Goal: Information Seeking & Learning: Compare options

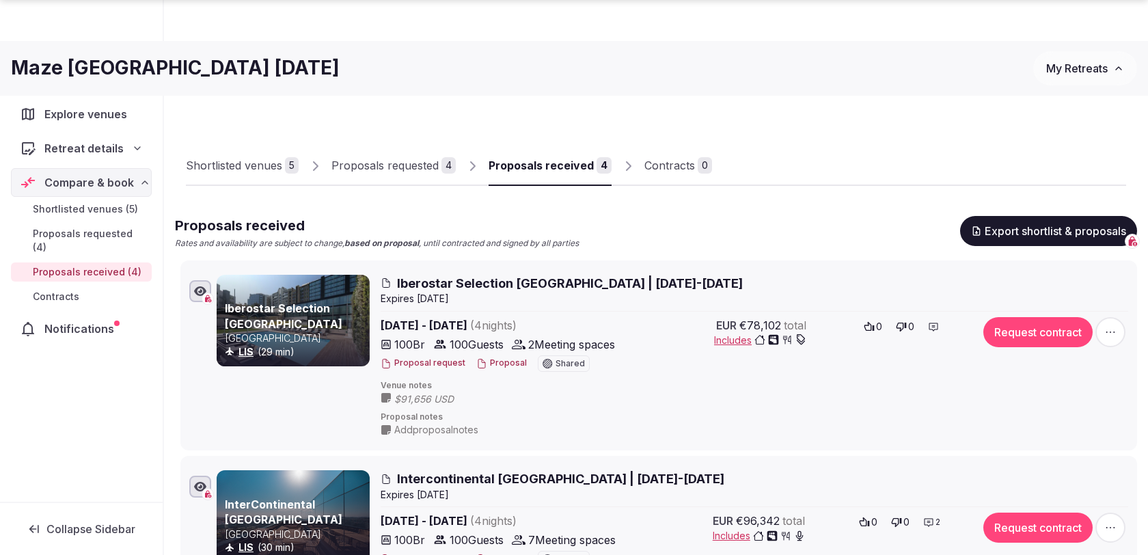
scroll to position [398, 0]
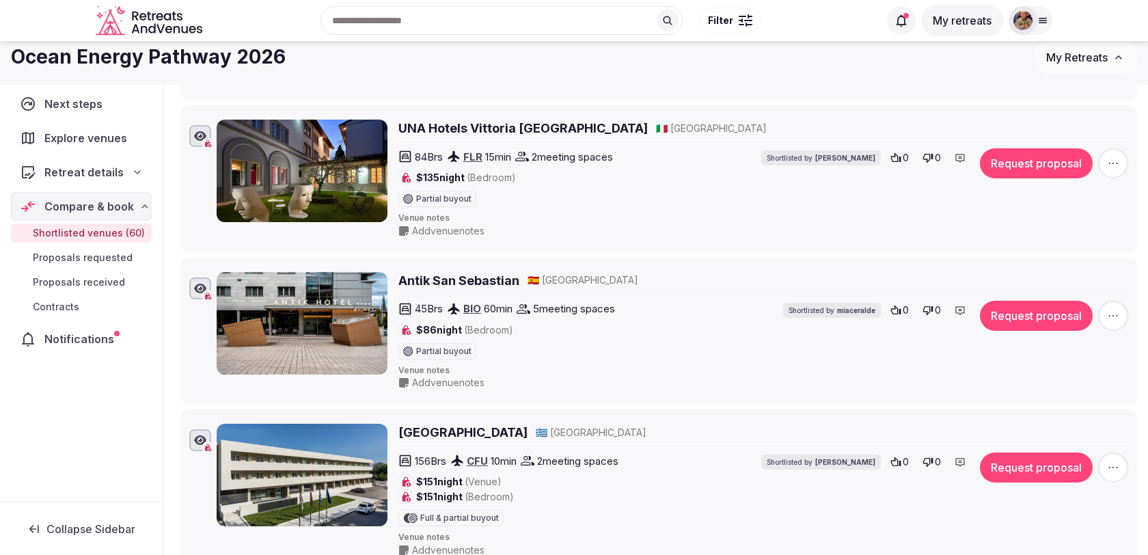
scroll to position [6837, 0]
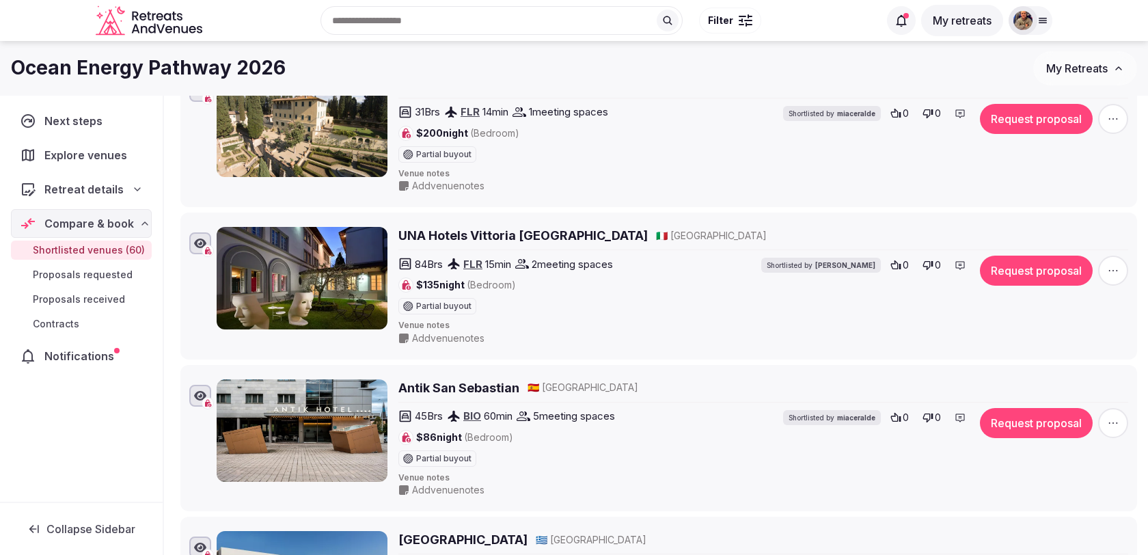
click at [86, 181] on span "Retreat details" at bounding box center [83, 189] width 79 height 16
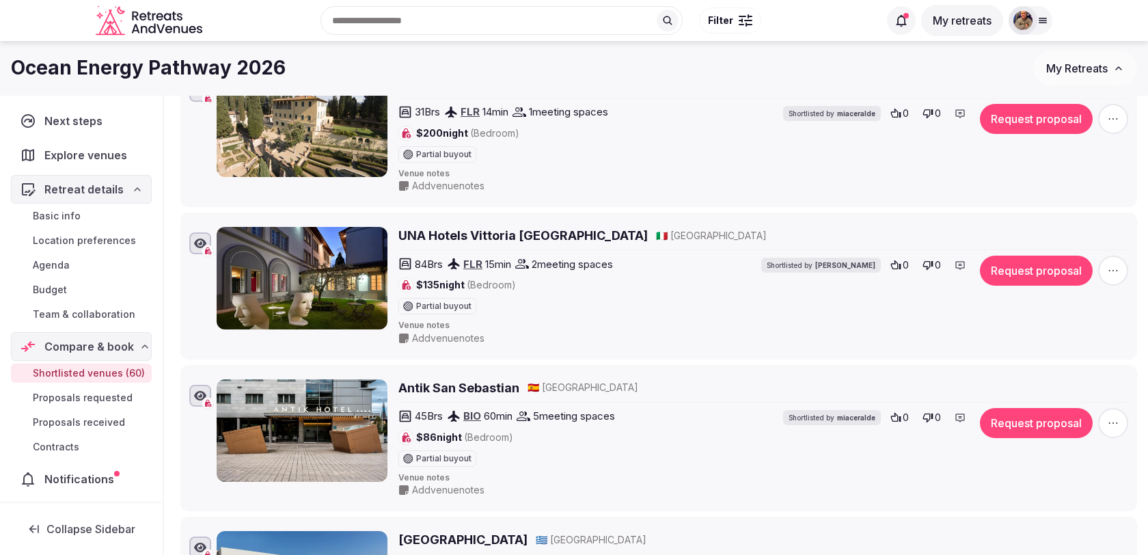
click at [81, 219] on link "Basic info" at bounding box center [81, 215] width 141 height 19
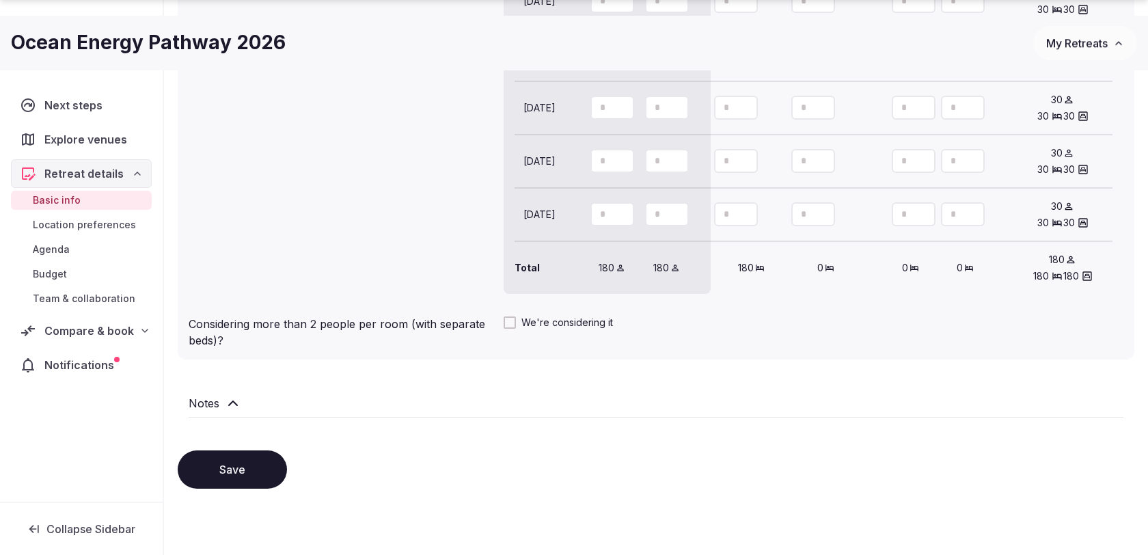
scroll to position [1470, 0]
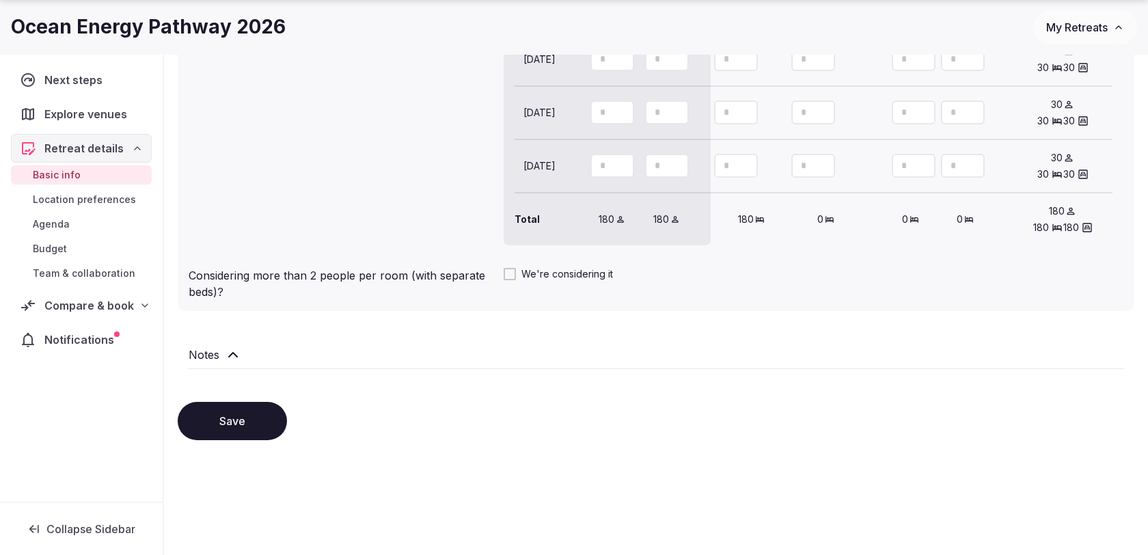
click at [105, 297] on span "Compare & book" at bounding box center [89, 305] width 90 height 16
click at [82, 333] on span "Shortlisted venues (60)" at bounding box center [89, 332] width 112 height 14
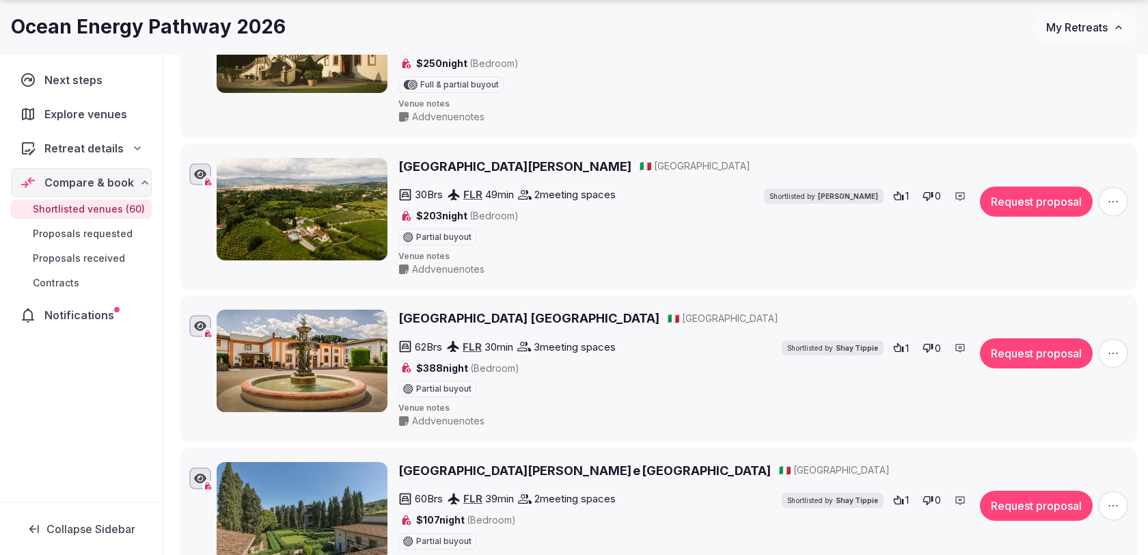
scroll to position [623, 0]
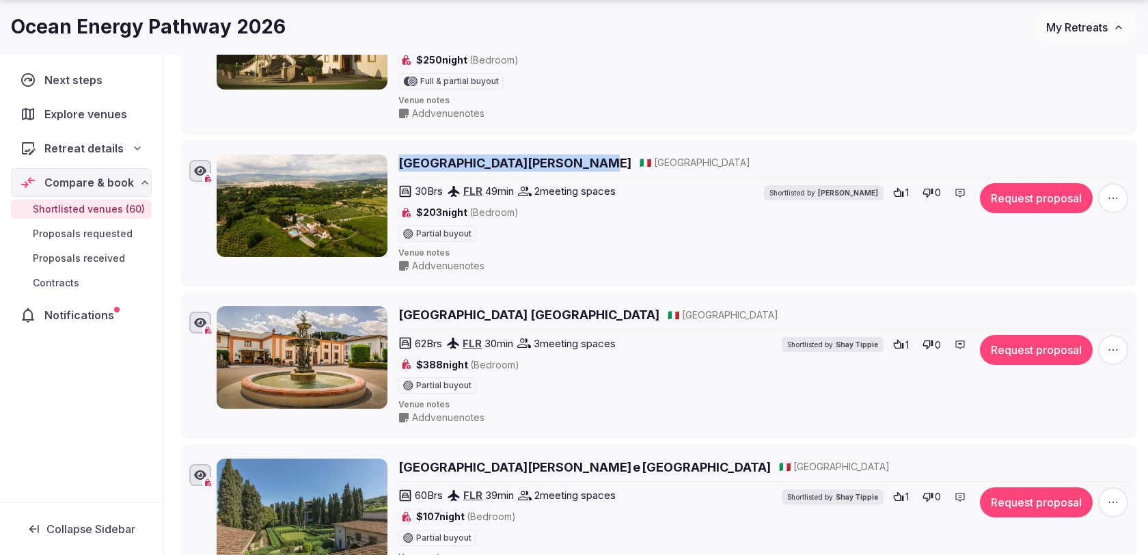
drag, startPoint x: 395, startPoint y: 142, endPoint x: 565, endPoint y: 163, distance: 171.4
click at [565, 163] on li "Villa Tolomei Hotel & Resort 🇮🇹 Italy 30 Brs FLR 49 min 2 meeting spaces $203 n…" at bounding box center [658, 213] width 957 height 147
copy h2 "Villa Tolomei Hotel & Resort"
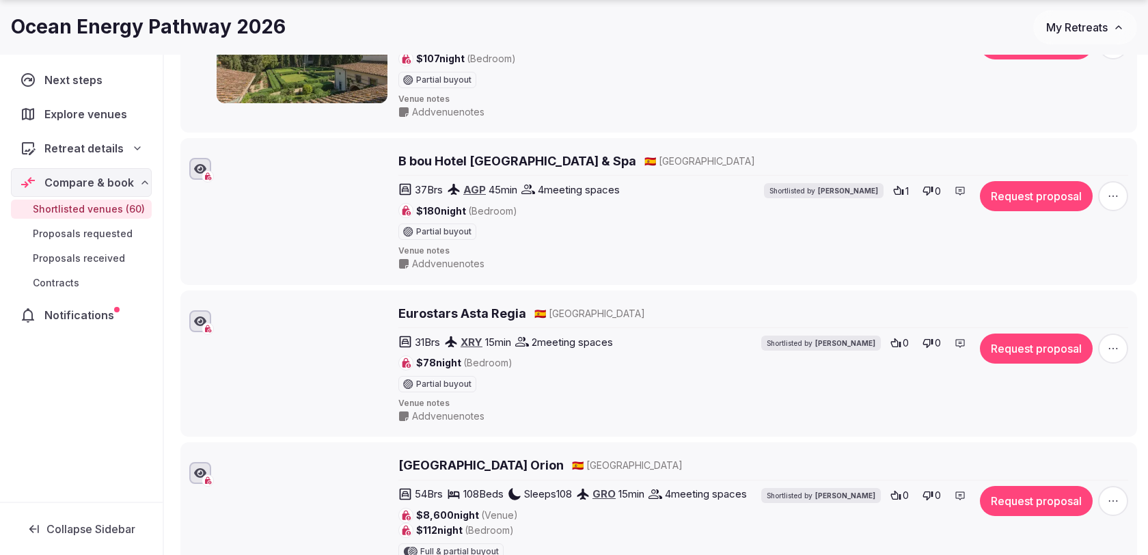
scroll to position [1083, 0]
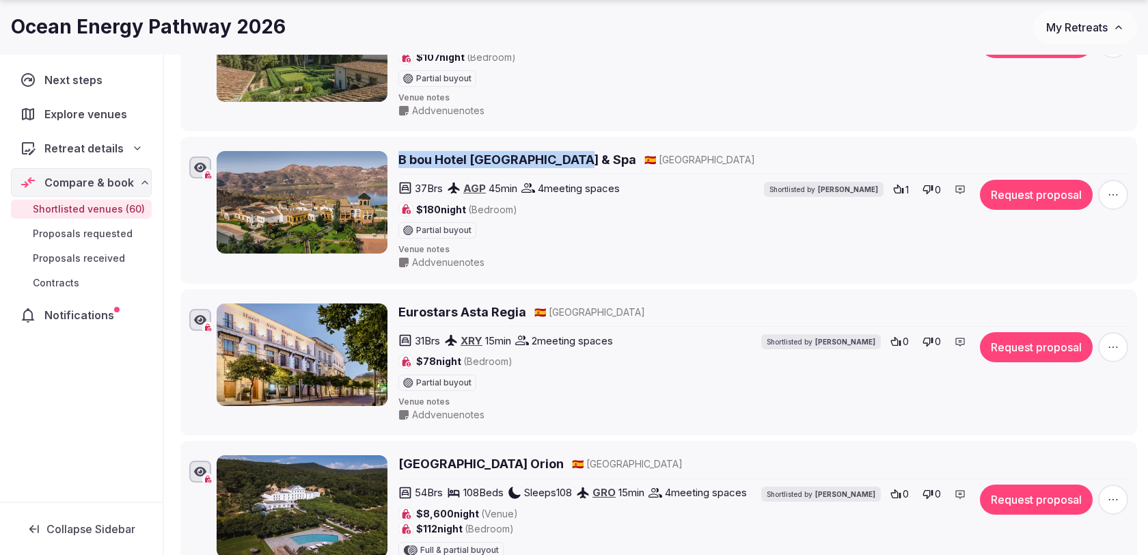
drag, startPoint x: 397, startPoint y: 139, endPoint x: 570, endPoint y: 148, distance: 173.1
click at [570, 151] on div "B bou Hotel La Viñuela & Spa 🇪🇸 Spain 37 Brs AGP 45 min 4 meeting spaces $180 n…" at bounding box center [673, 210] width 912 height 118
copy h2 "B bou Hotel La Viñuela & Spa"
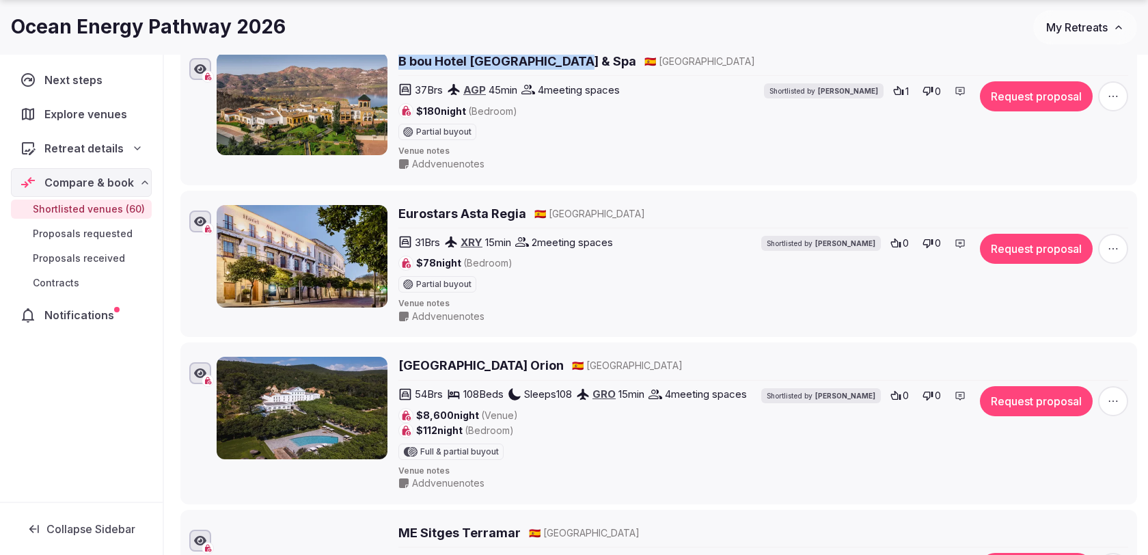
scroll to position [1240, 0]
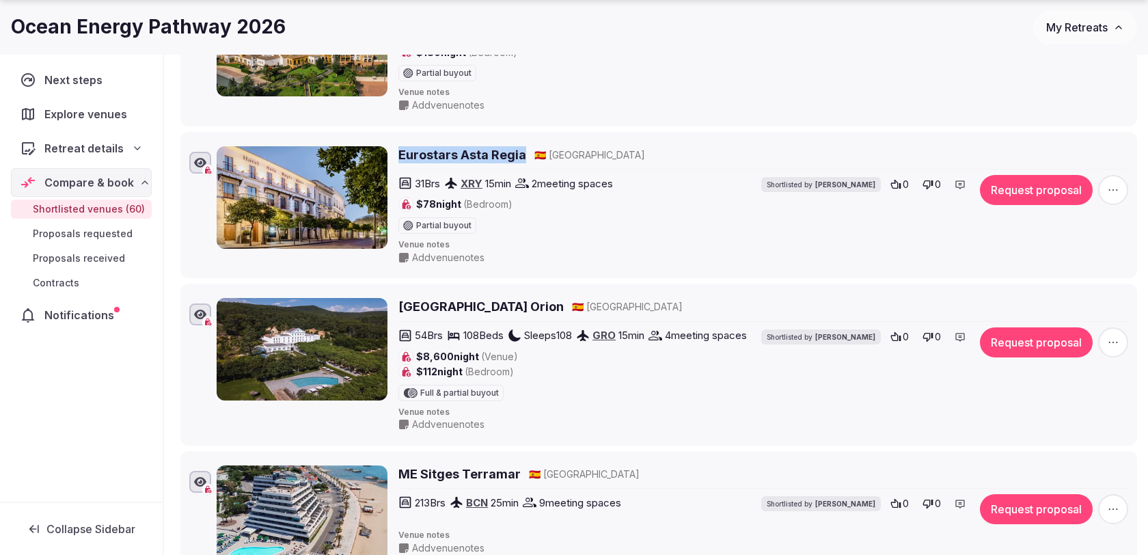
drag, startPoint x: 396, startPoint y: 137, endPoint x: 519, endPoint y: 139, distance: 123.7
click at [520, 146] on div "Eurostars Asta Regia 🇪🇸 Spain 31 Brs XRY 15 min 2 meeting spaces $78 night (Bed…" at bounding box center [673, 205] width 912 height 118
copy h2 "Eurostars Asta Regia"
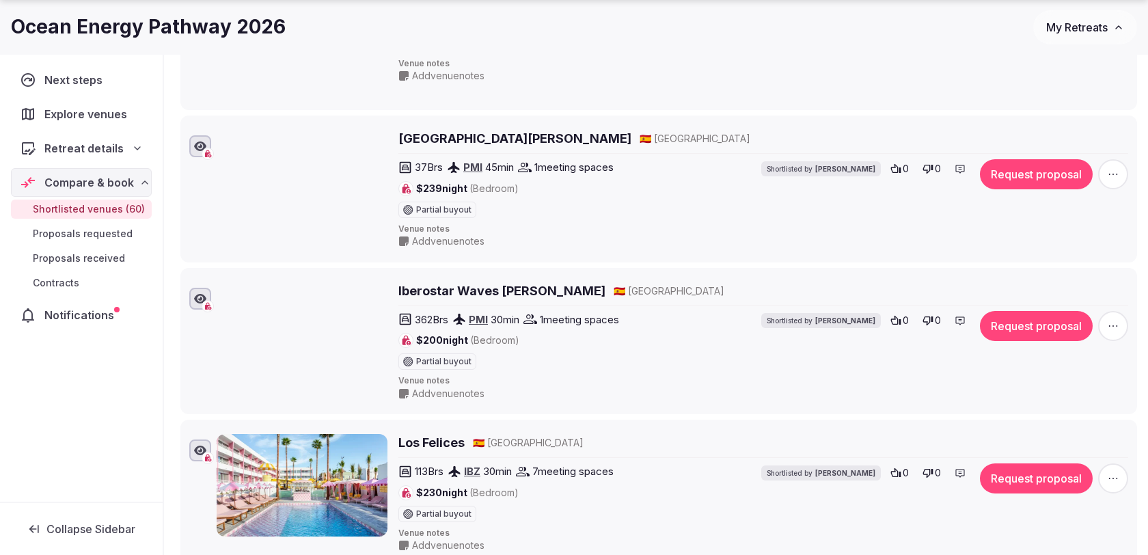
scroll to position [2481, 0]
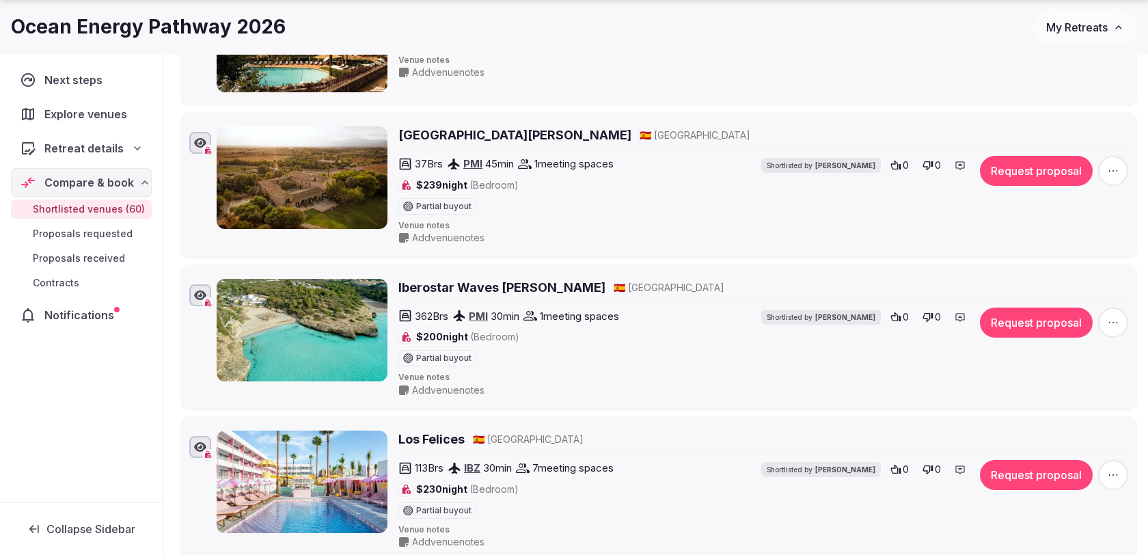
drag, startPoint x: 393, startPoint y: 105, endPoint x: 626, endPoint y: 113, distance: 233.2
click at [626, 126] on div "Casal Santa Eulàlia Hotel & Restaurant 🇪🇸 Spain 37 Brs PMI 45 min 1 meeting spa…" at bounding box center [673, 185] width 912 height 118
copy h2 "Casal Santa Eulàlia Hotel & Restaurant"
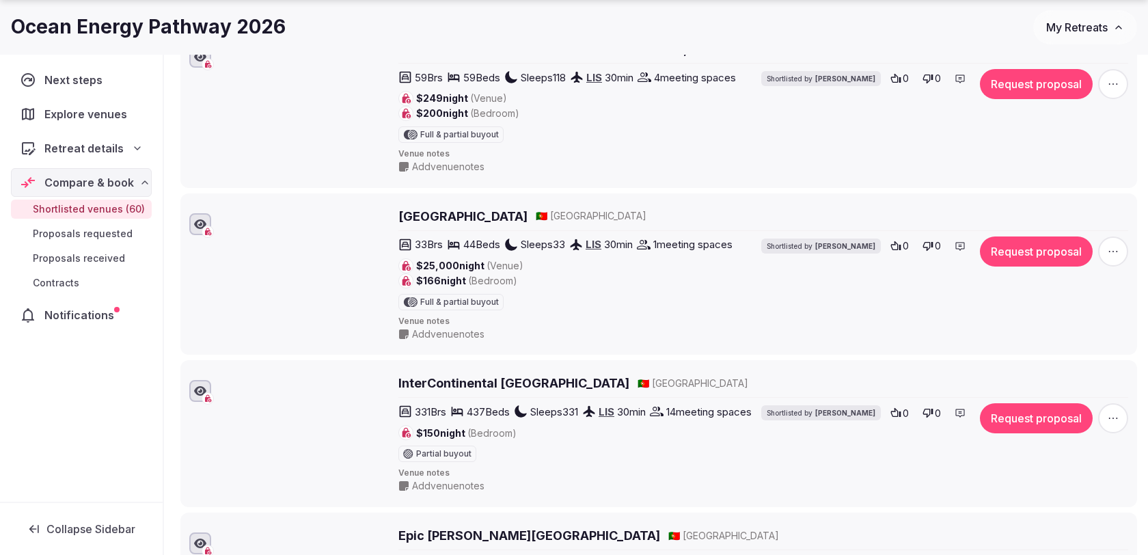
scroll to position [4393, 0]
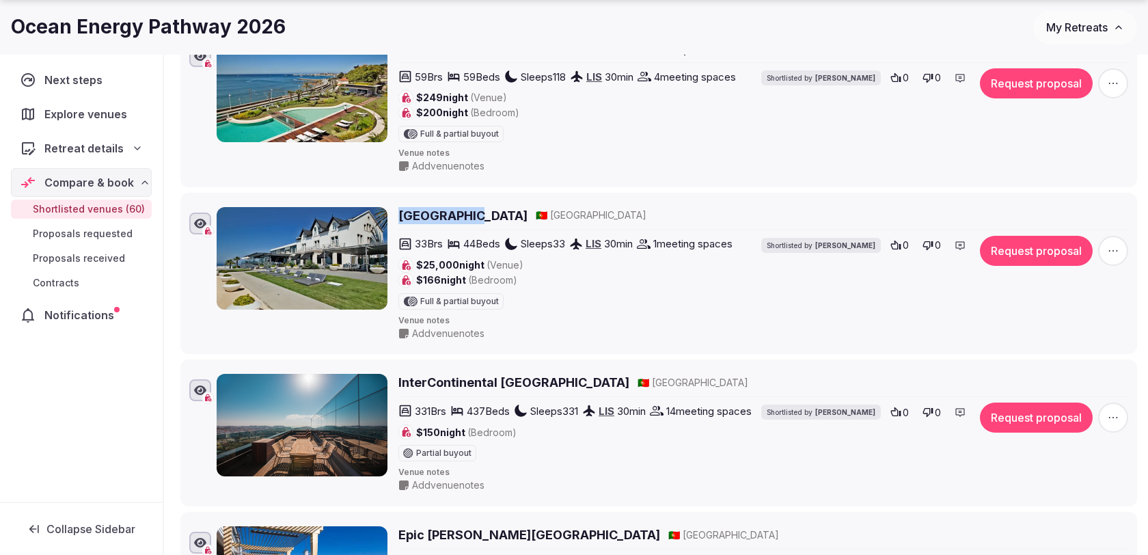
drag, startPoint x: 396, startPoint y: 169, endPoint x: 464, endPoint y: 169, distance: 68.3
click at [464, 207] on div "Farol Hotel 🇵🇹 Portugal 33 Brs 44 Beds Sleeps 33 LIS 30 min 1 meeting spaces $2…" at bounding box center [673, 273] width 912 height 133
copy h2 "Farol Hotel"
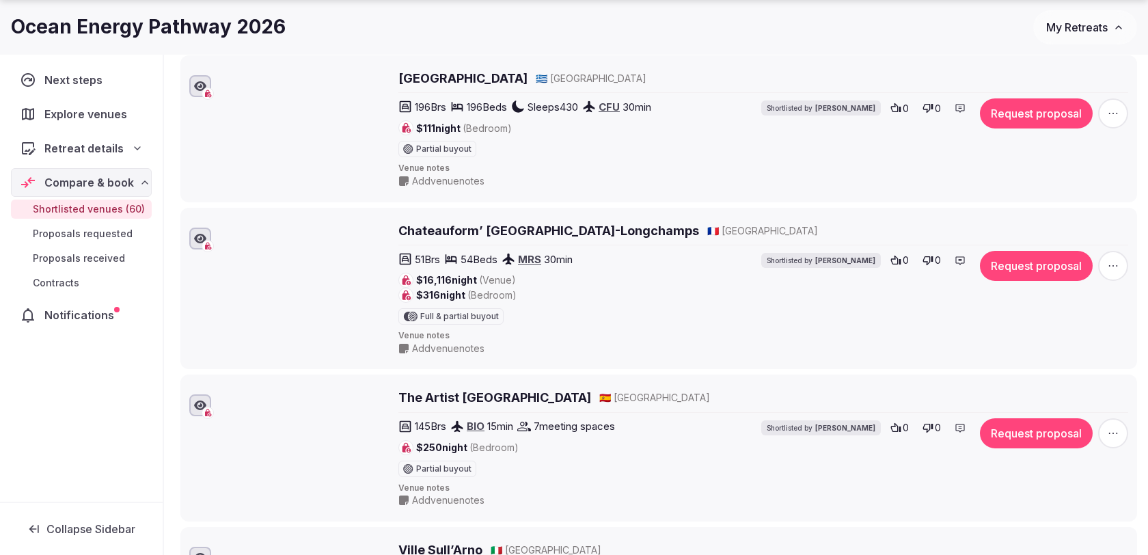
scroll to position [5764, 0]
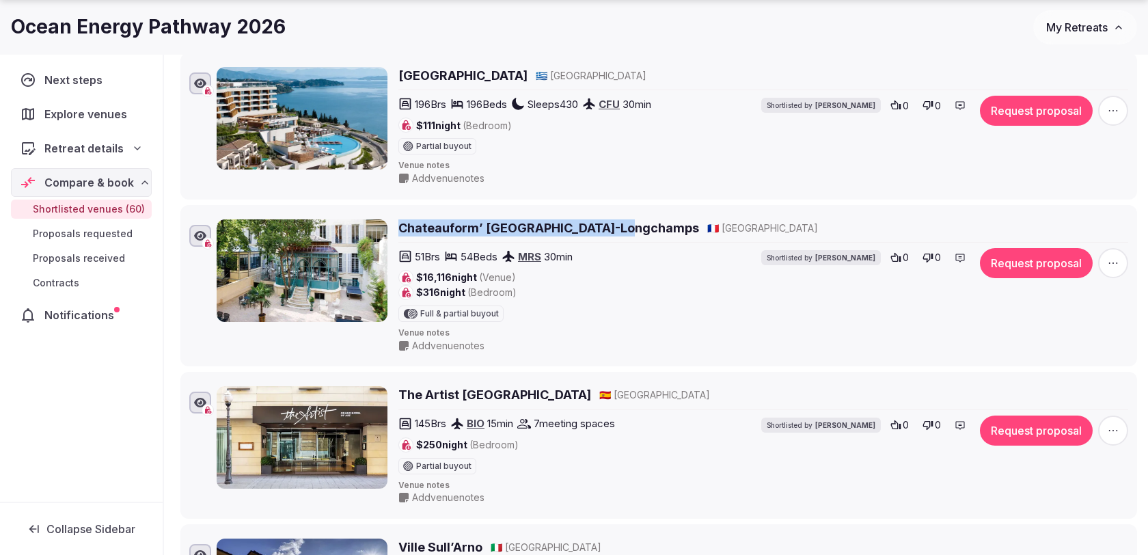
drag, startPoint x: 396, startPoint y: 161, endPoint x: 620, endPoint y: 166, distance: 224.2
click at [620, 219] on div "Chateauform’ Marseille-Longchamps 🇫🇷 France 51 Brs 54 Beds MRS 30 min $16,116 n…" at bounding box center [673, 285] width 912 height 133
copy h2 "Chateauform’ Marseille-Longchamps"
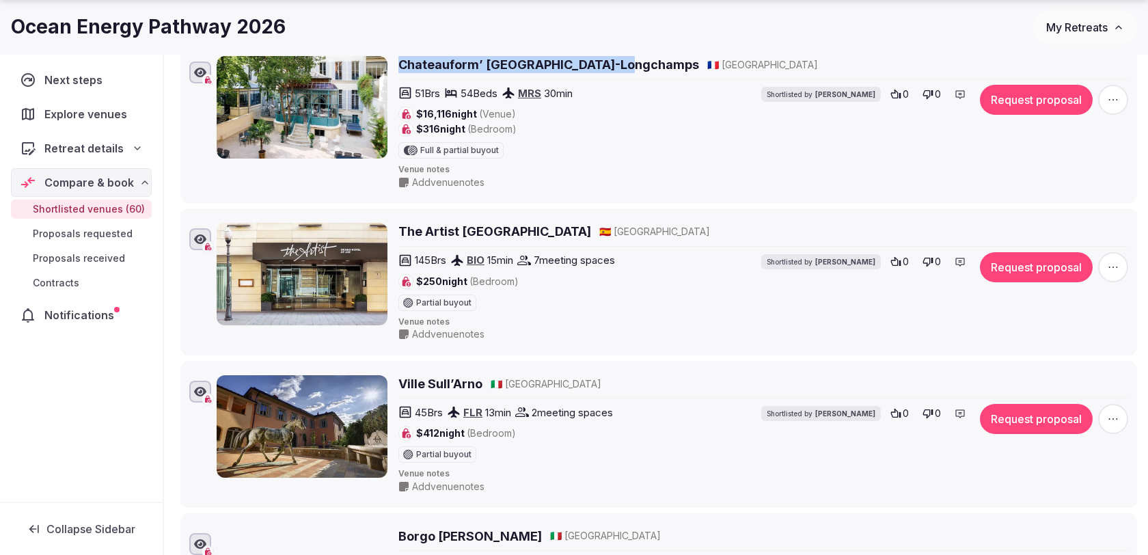
scroll to position [5934, 0]
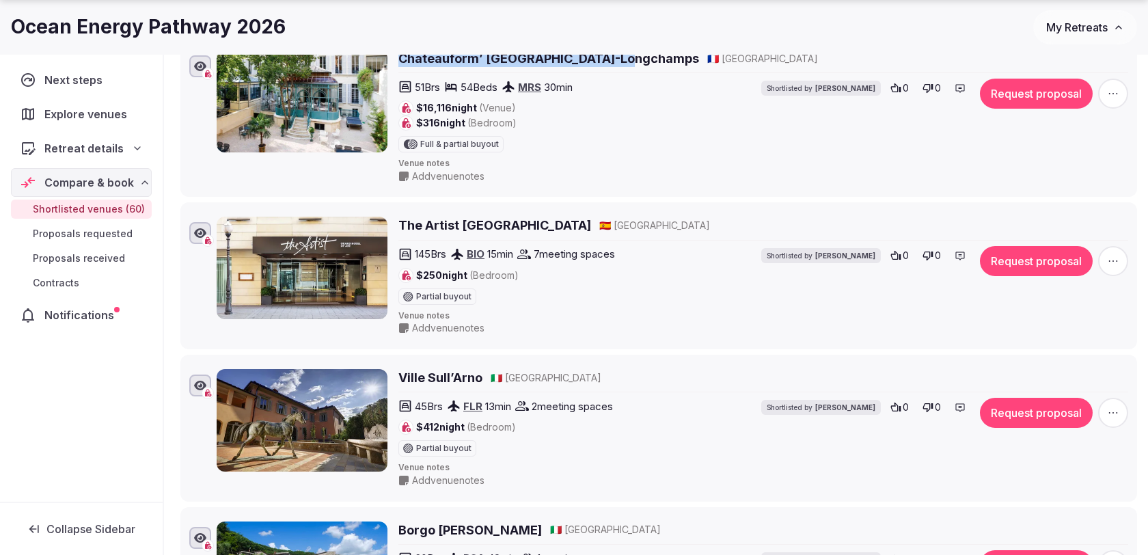
drag, startPoint x: 391, startPoint y: 163, endPoint x: 571, endPoint y: 164, distance: 179.7
click at [571, 217] on div "The Artist Grand Hotel of Art 🇪🇸 Spain 145 Brs BIO 15 min 7 meeting spaces $250…" at bounding box center [673, 276] width 912 height 118
drag, startPoint x: 573, startPoint y: 164, endPoint x: 396, endPoint y: 169, distance: 177.1
click at [396, 217] on div "The Artist Grand Hotel of Art 🇪🇸 Spain 145 Brs BIO 15 min 7 meeting spaces $250…" at bounding box center [673, 276] width 912 height 118
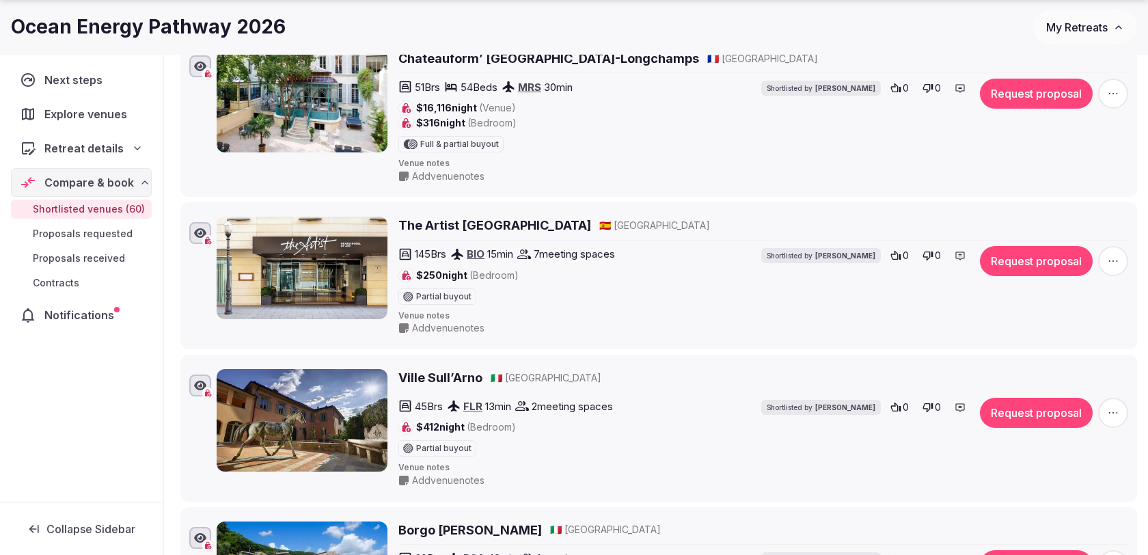
copy h2 "The Artist Grand Hotel of Art"
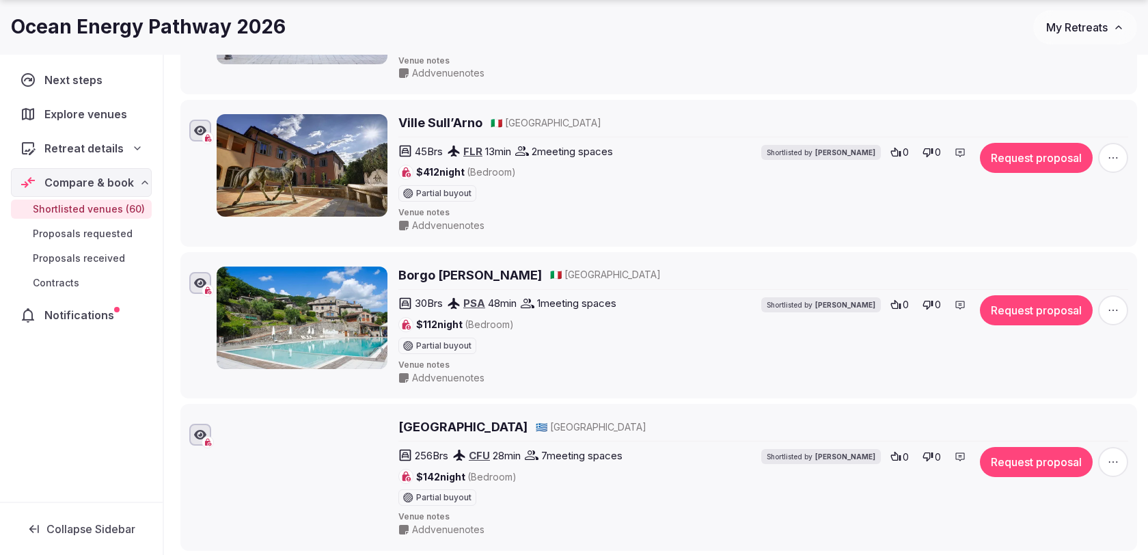
scroll to position [6208, 0]
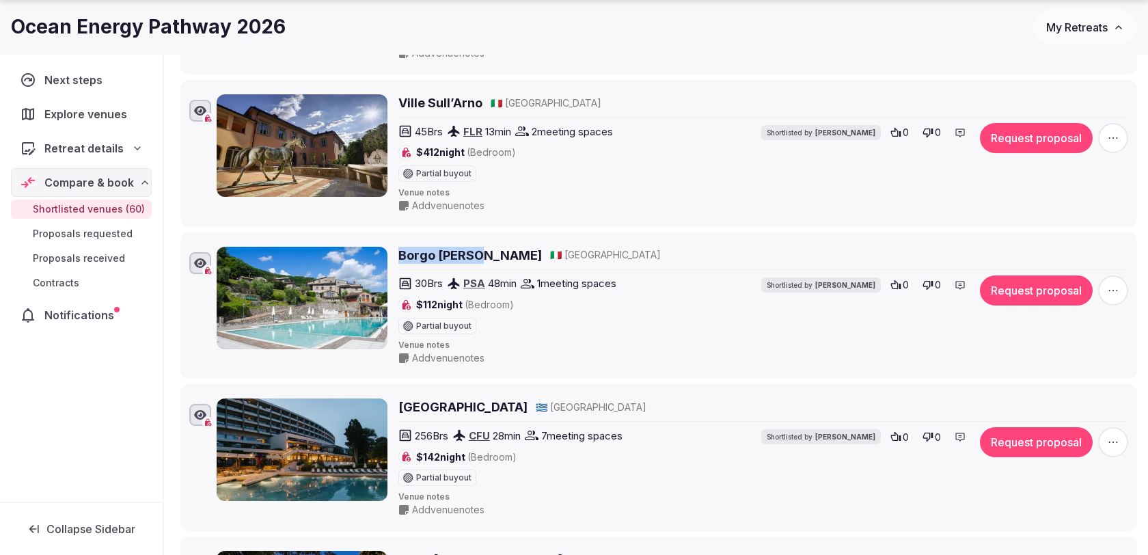
drag, startPoint x: 476, startPoint y: 191, endPoint x: 396, endPoint y: 191, distance: 80.0
click at [396, 247] on div "Borgo Giusto 🇮🇹 Italy 30 Brs PSA 48 min 1 meeting spaces $112 night (Bedroom) P…" at bounding box center [673, 306] width 912 height 118
copy h2 "Borgo Giusto"
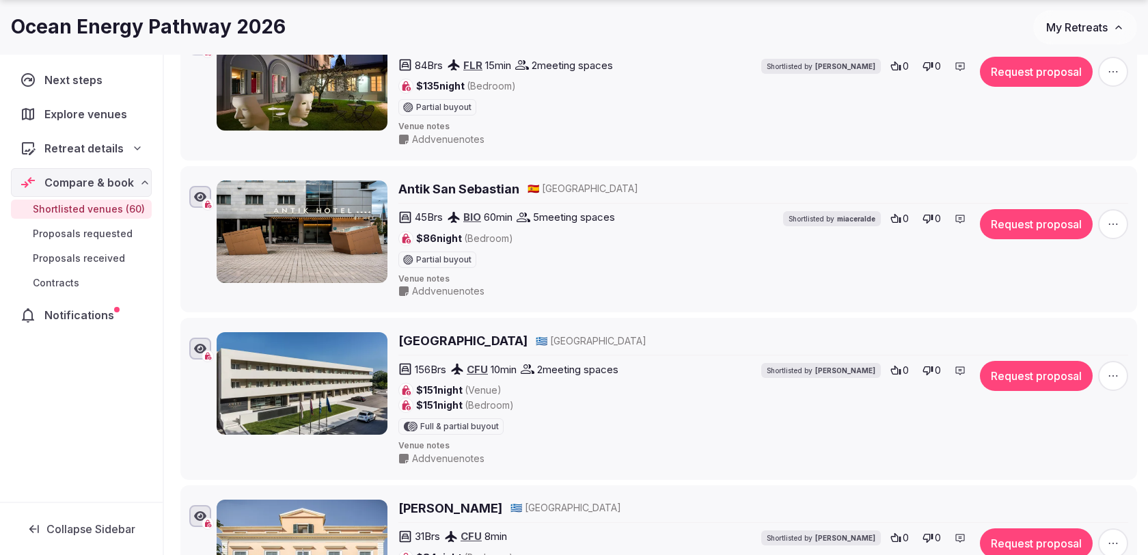
scroll to position [7040, 0]
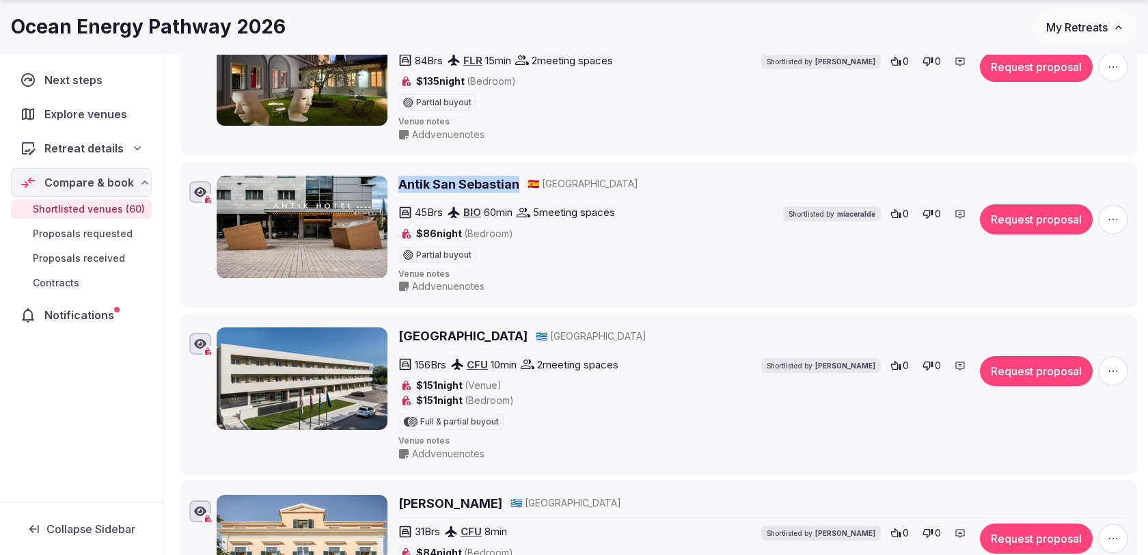
drag, startPoint x: 519, startPoint y: 116, endPoint x: 397, endPoint y: 115, distance: 121.7
click at [397, 176] on div "Antik San Sebastian 🇪🇸 Spain 45 Brs BIO 60 min 5 meeting spaces $86 night (Bedr…" at bounding box center [673, 235] width 912 height 118
copy h2 "Antik San Sebastian"
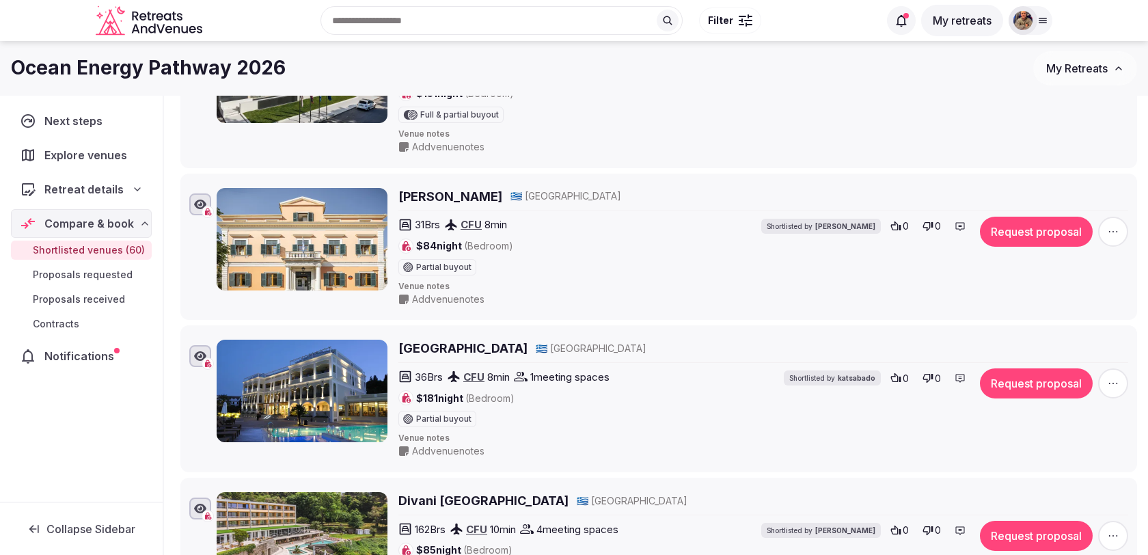
scroll to position [7336, 0]
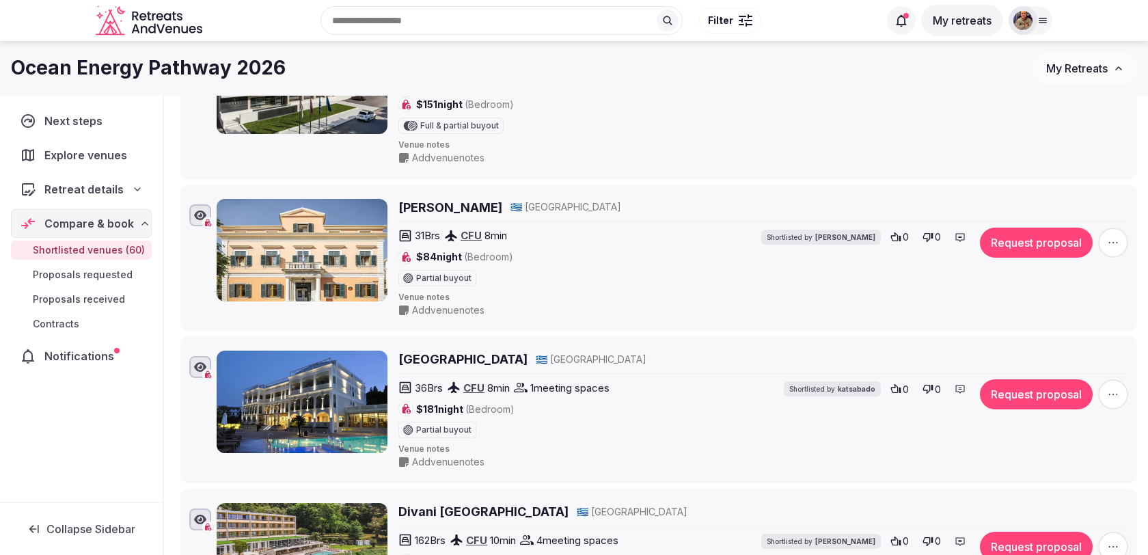
drag, startPoint x: 397, startPoint y: 274, endPoint x: 556, endPoint y: 275, distance: 159.2
click at [556, 351] on div "Corfu Mare Boutique Hotel 🇬🇷 Greece 36 Brs CFU 8 min 1 meeting spaces $181 nigh…" at bounding box center [673, 410] width 912 height 118
copy h2 "Corfu Mare Boutique Hotel"
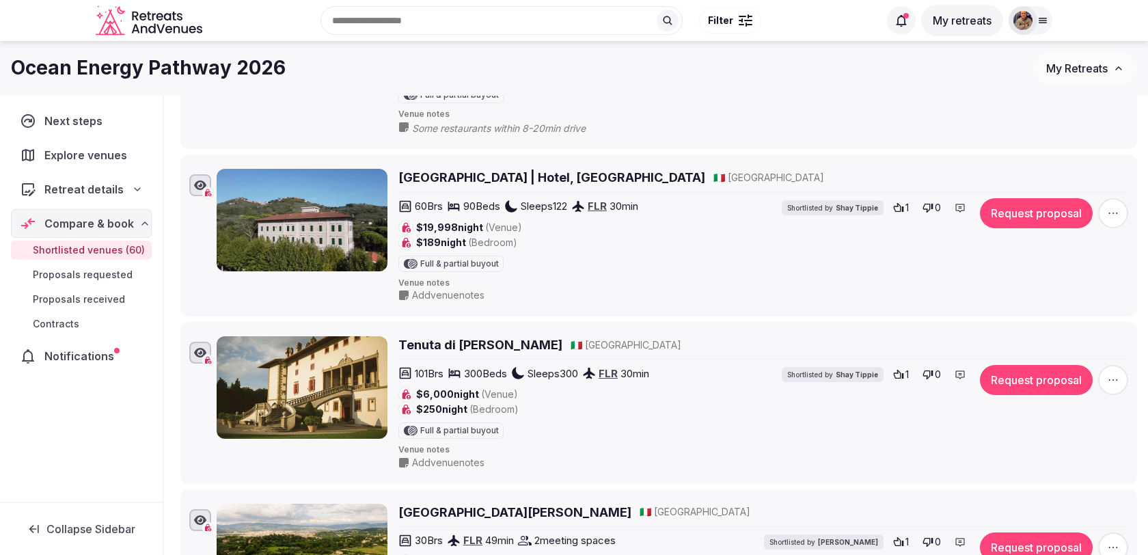
scroll to position [299, 0]
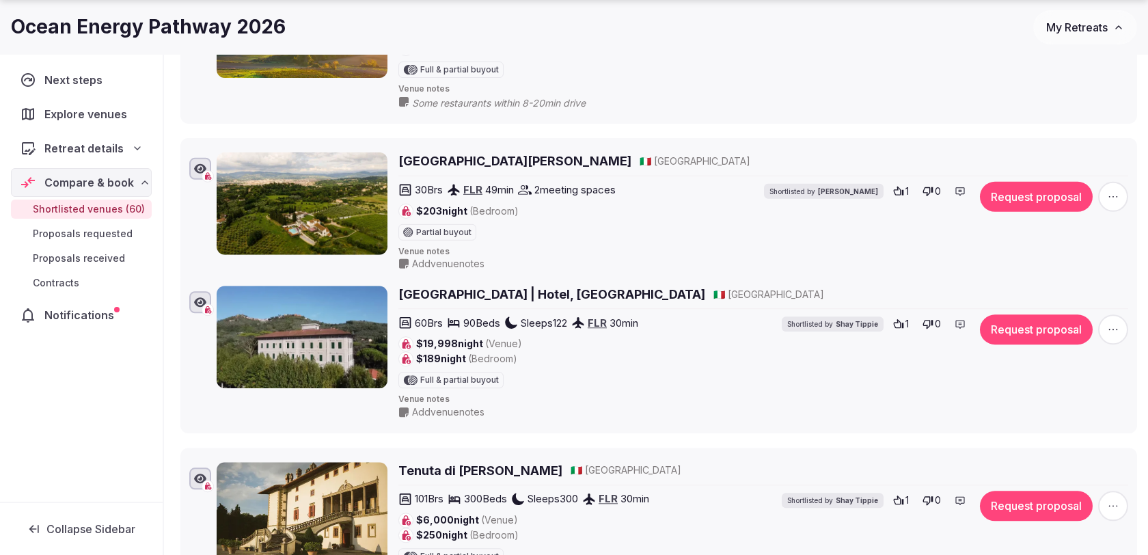
drag, startPoint x: 166, startPoint y: 476, endPoint x: 169, endPoint y: 154, distance: 321.2
click at [169, 154] on icon at bounding box center [170, 149] width 21 height 21
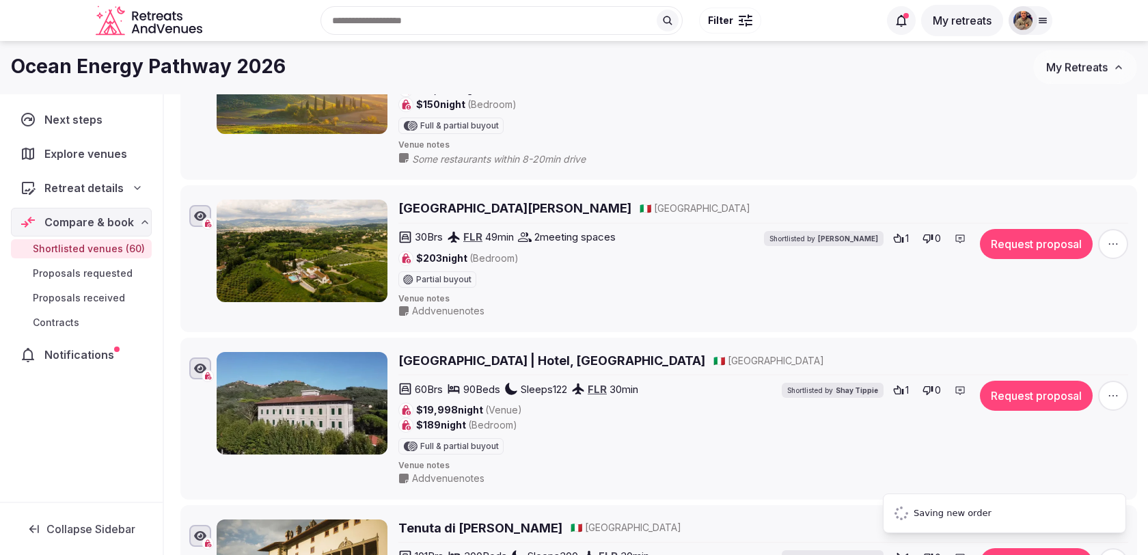
scroll to position [96, 0]
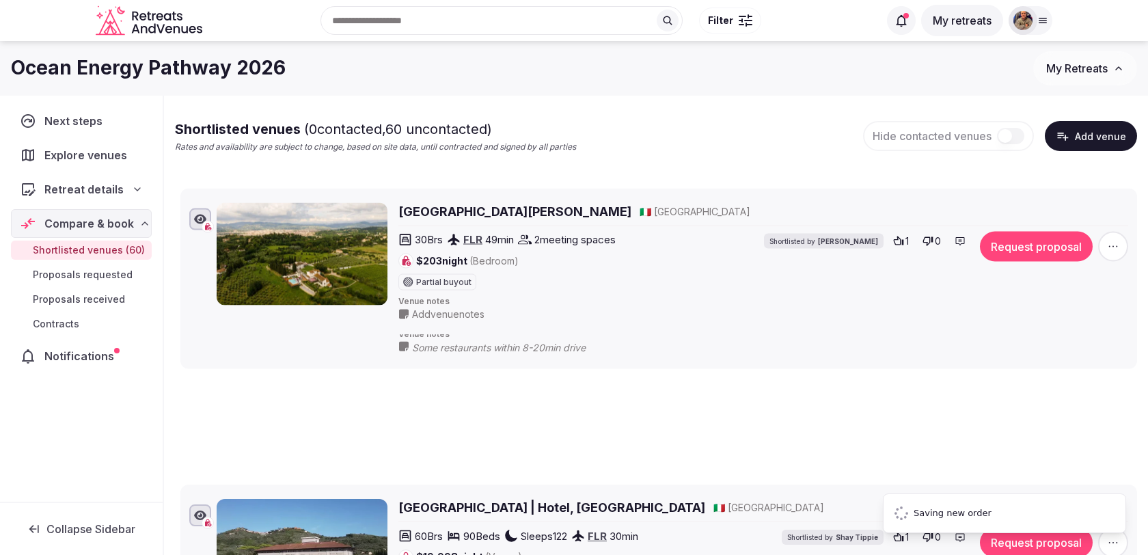
drag, startPoint x: 174, startPoint y: 349, endPoint x: 177, endPoint y: 208, distance: 140.1
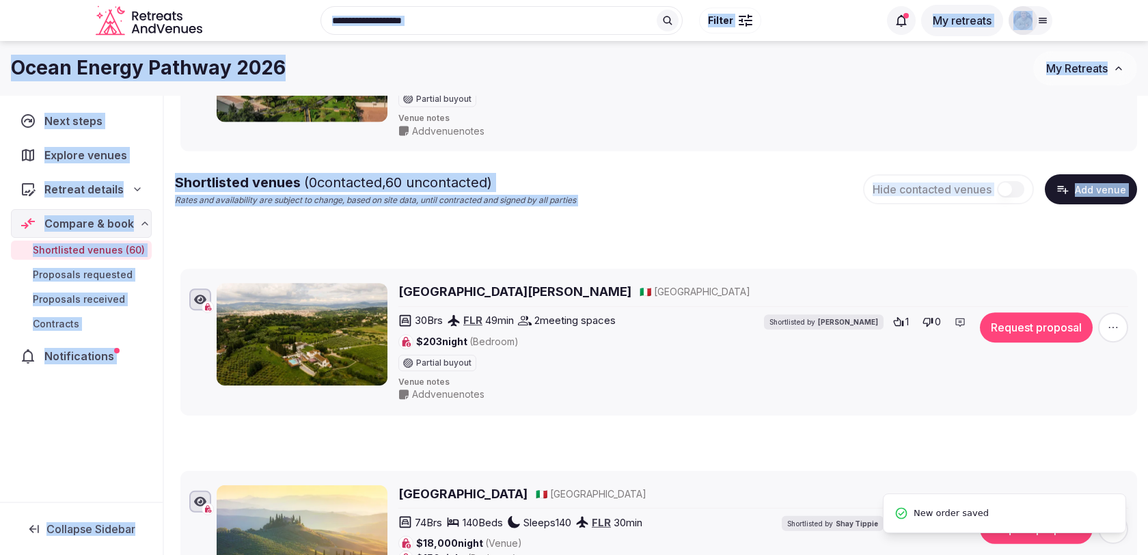
scroll to position [0, 0]
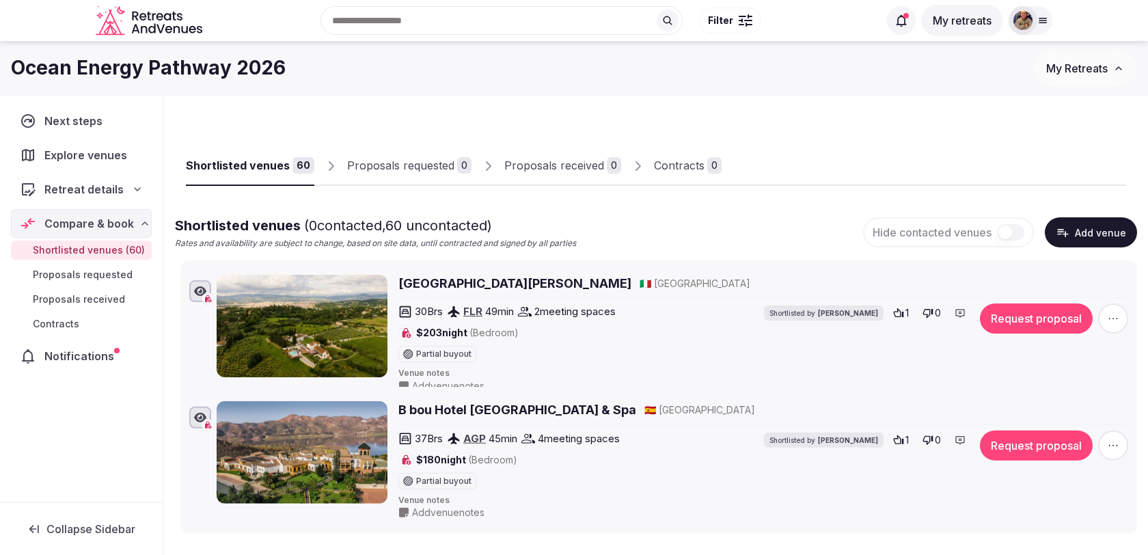
drag, startPoint x: 170, startPoint y: 312, endPoint x: 170, endPoint y: 396, distance: 84.1
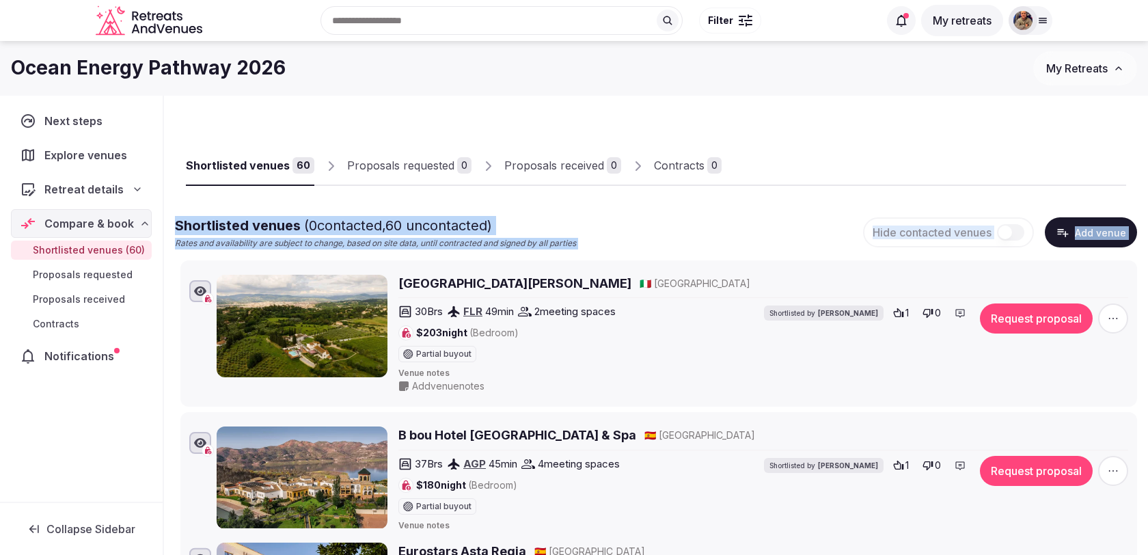
drag, startPoint x: 174, startPoint y: 230, endPoint x: 155, endPoint y: 540, distance: 310.2
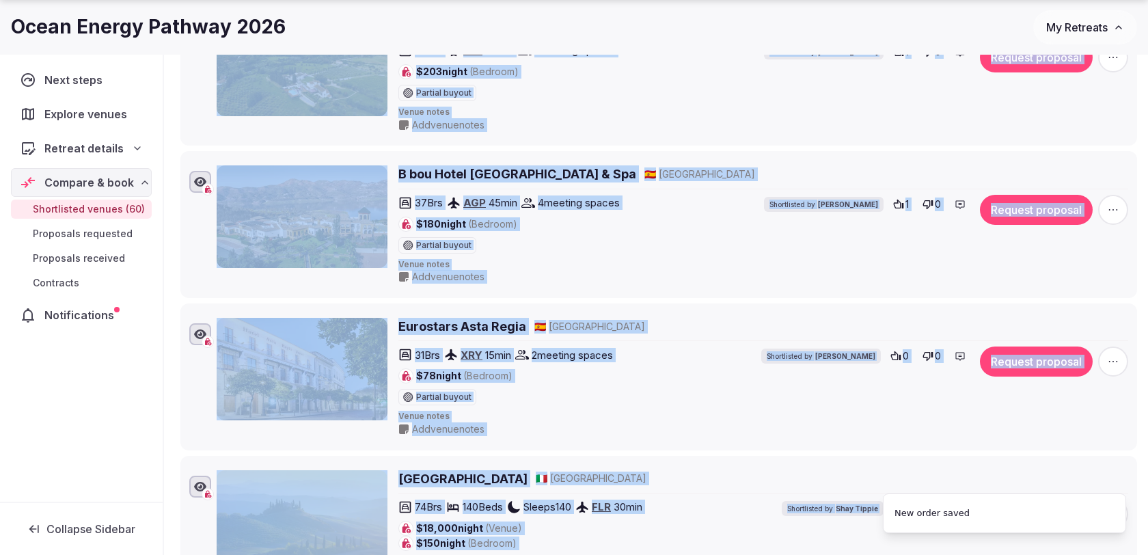
scroll to position [282, 0]
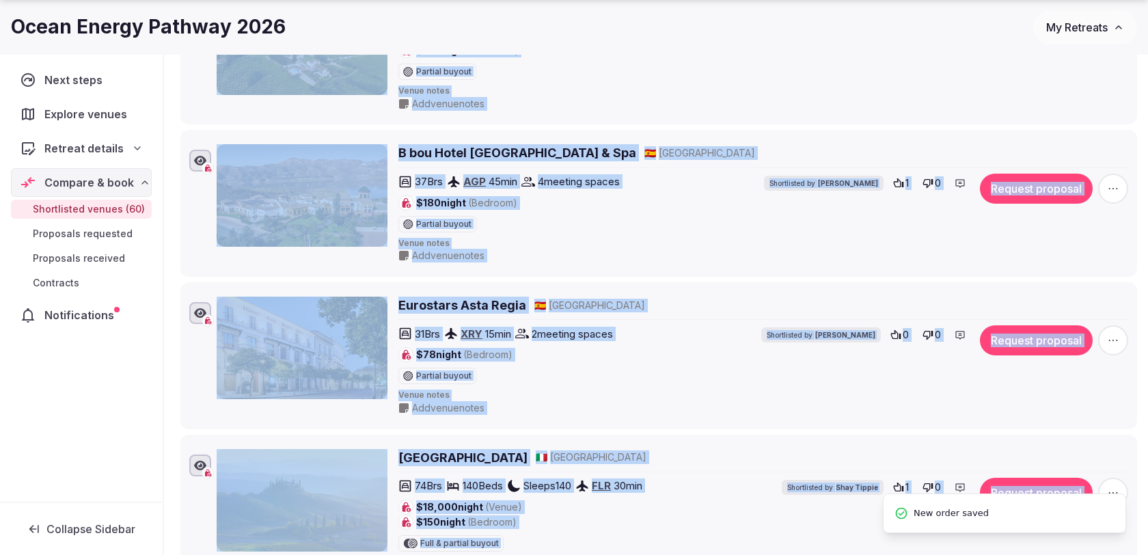
click at [196, 282] on li "Eurostars Asta Regia 🇪🇸 Spain 31 Brs XRY 15 min 2 meeting spaces $78 night (Bed…" at bounding box center [658, 355] width 957 height 147
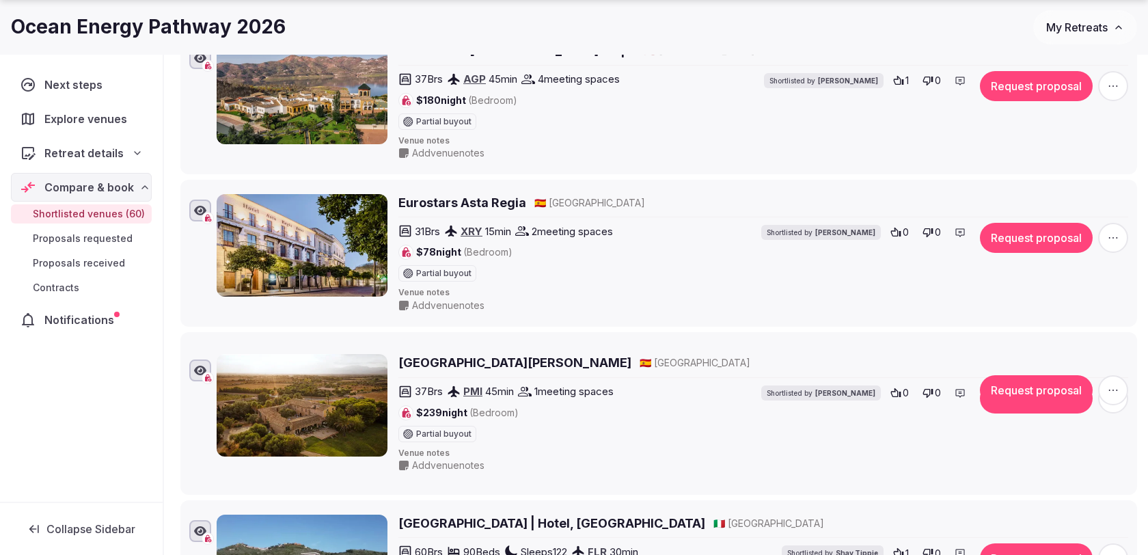
scroll to position [421, 0]
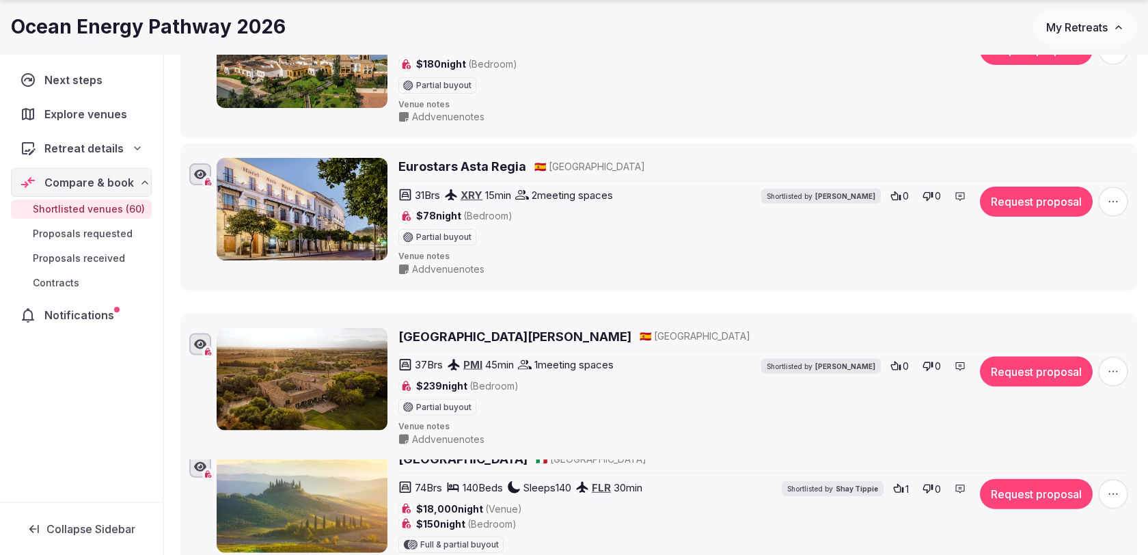
drag, startPoint x: 172, startPoint y: 183, endPoint x: 175, endPoint y: 318, distance: 134.7
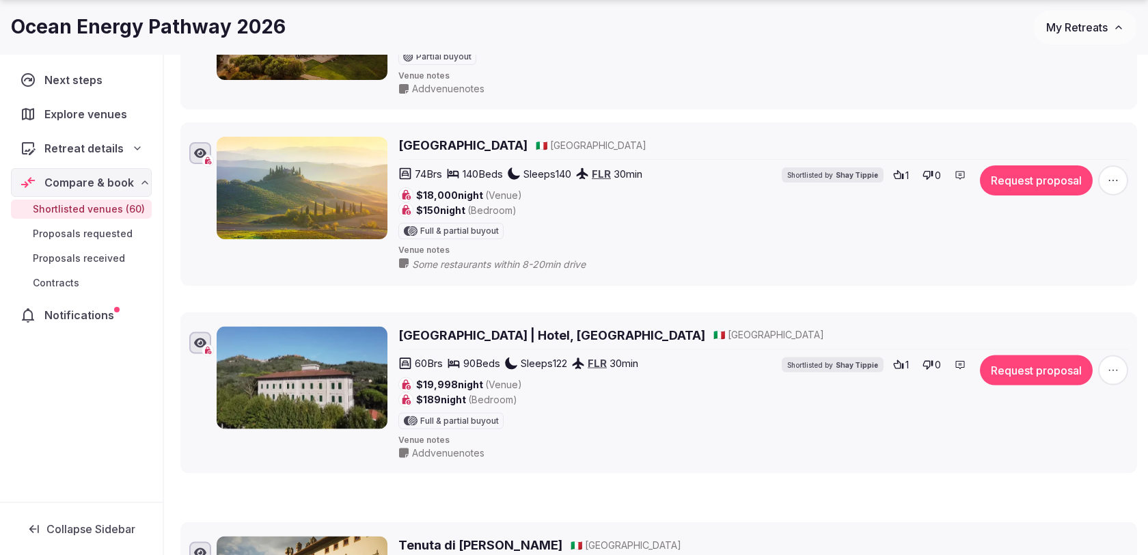
scroll to position [908, 0]
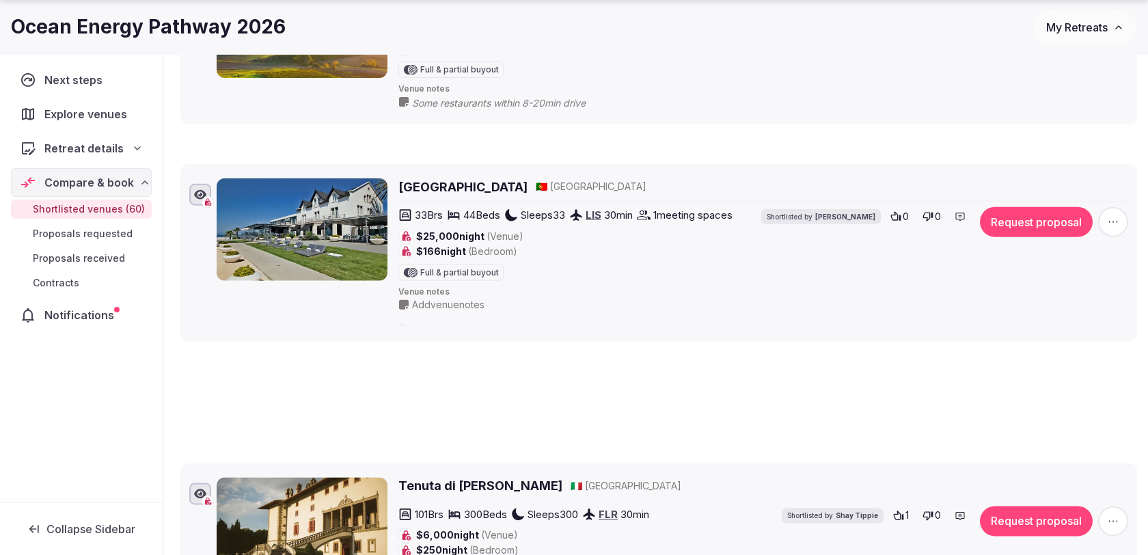
drag, startPoint x: 169, startPoint y: 96, endPoint x: 165, endPoint y: 173, distance: 76.7
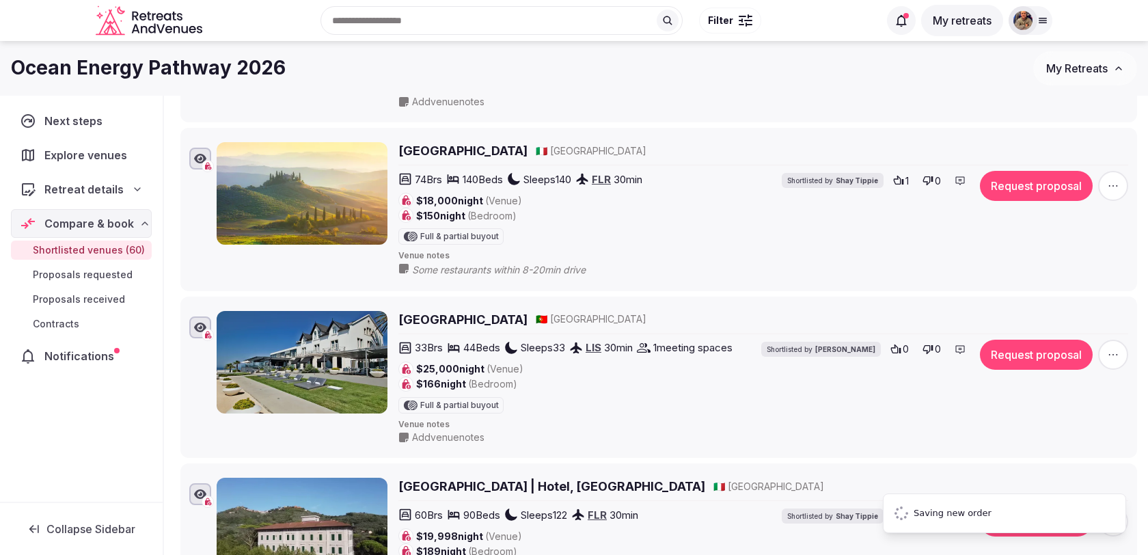
scroll to position [735, 0]
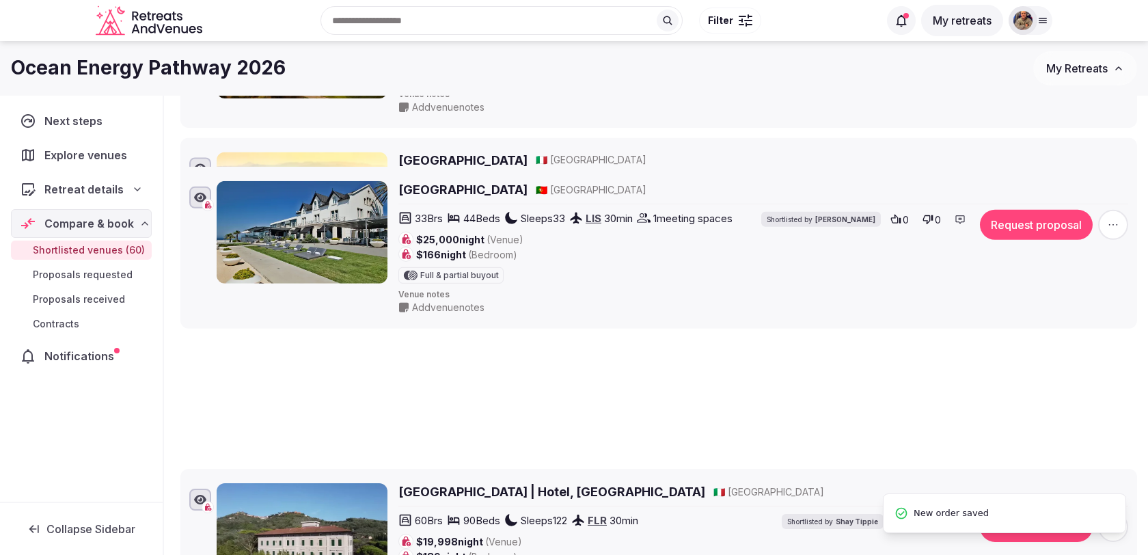
drag, startPoint x: 164, startPoint y: 257, endPoint x: 166, endPoint y: 157, distance: 99.8
click at [166, 168] on icon at bounding box center [170, 178] width 21 height 21
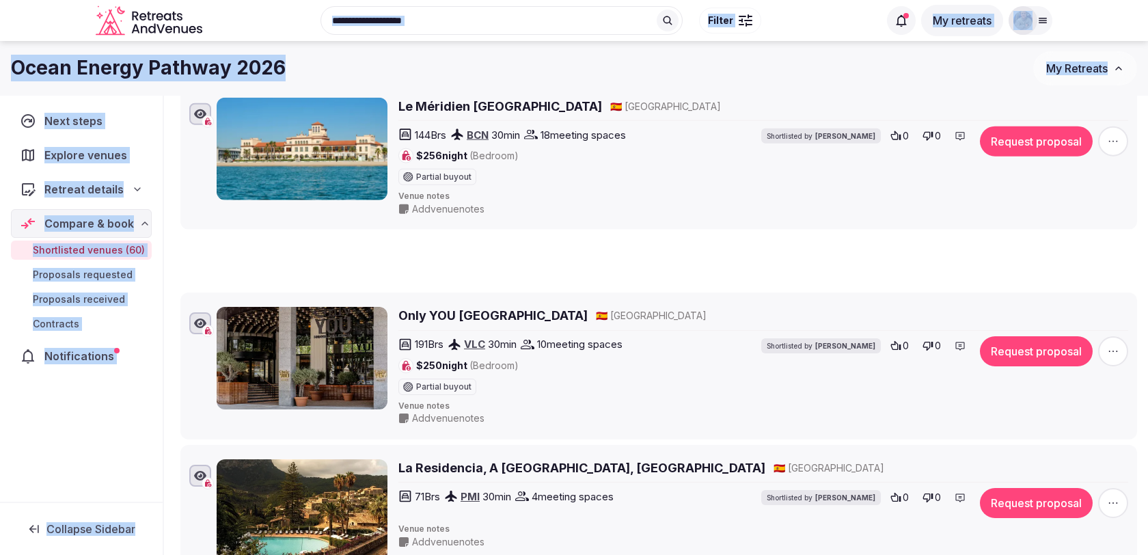
scroll to position [1574, 0]
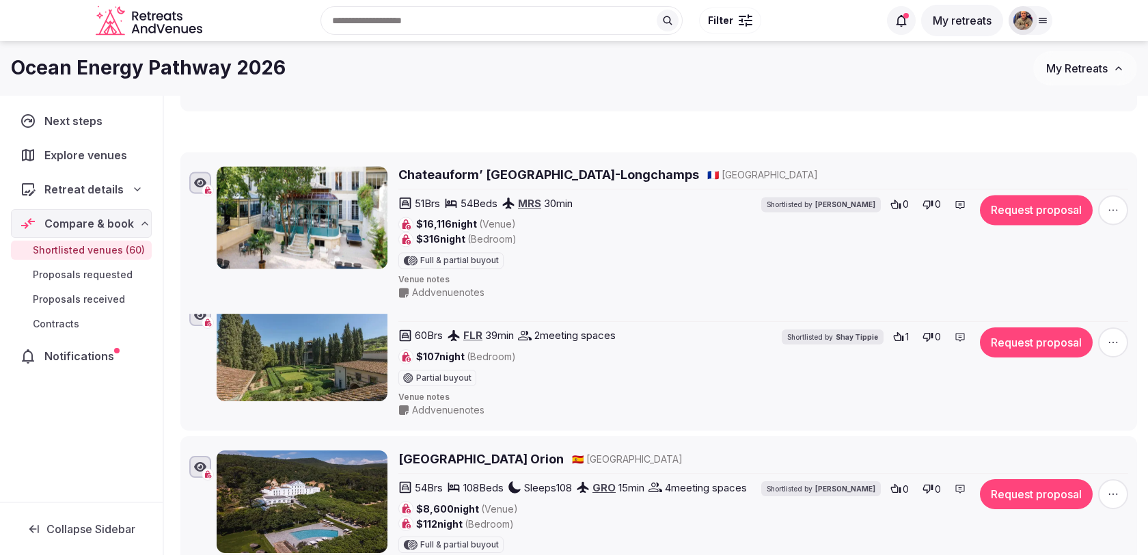
drag, startPoint x: 172, startPoint y: 163, endPoint x: 195, endPoint y: 145, distance: 30.2
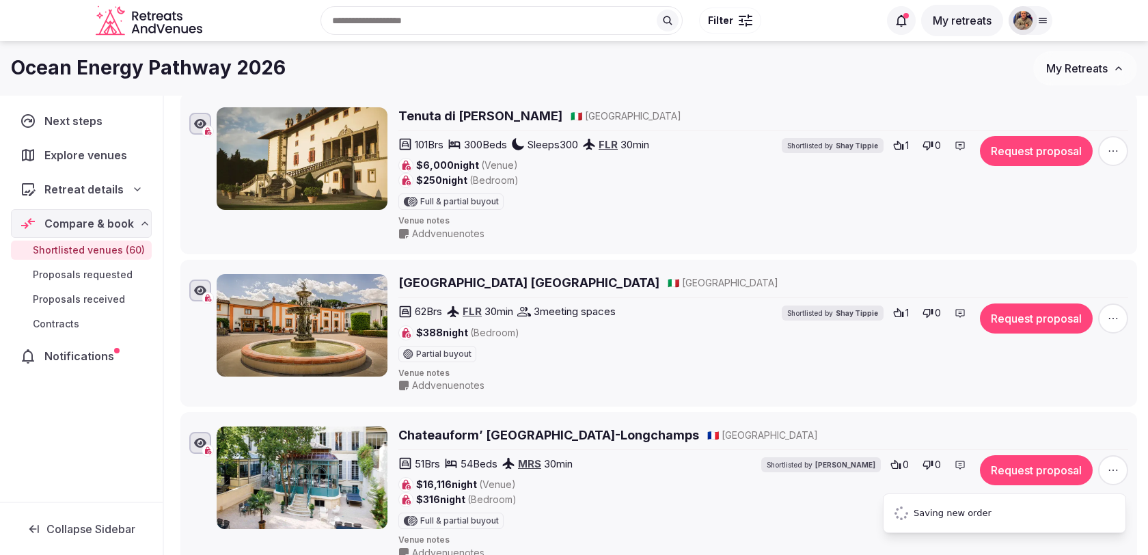
scroll to position [1242, 0]
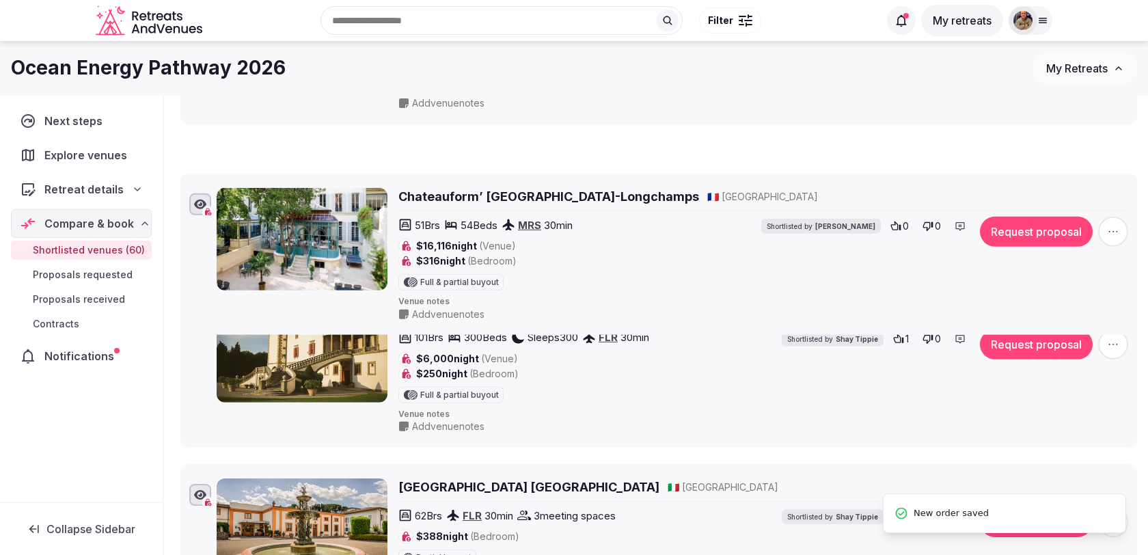
drag, startPoint x: 170, startPoint y: 442, endPoint x: 190, endPoint y: 170, distance: 272.1
click at [190, 174] on li "Chateauform’ Marseille-Longchamps 🇫🇷 France 51 Brs 54 Beds MRS 30 min $16,116 n…" at bounding box center [658, 255] width 957 height 162
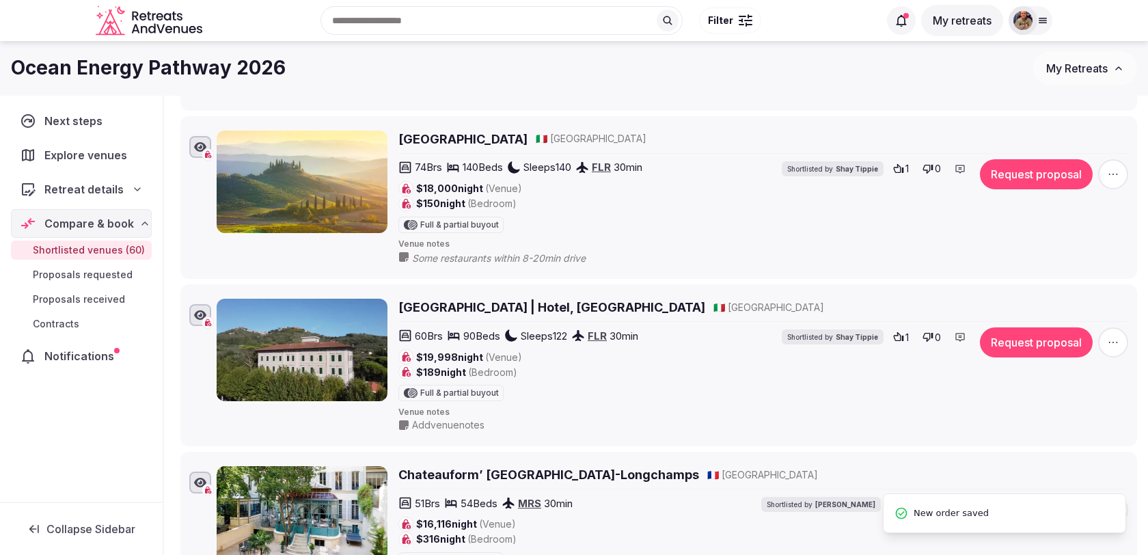
scroll to position [906, 0]
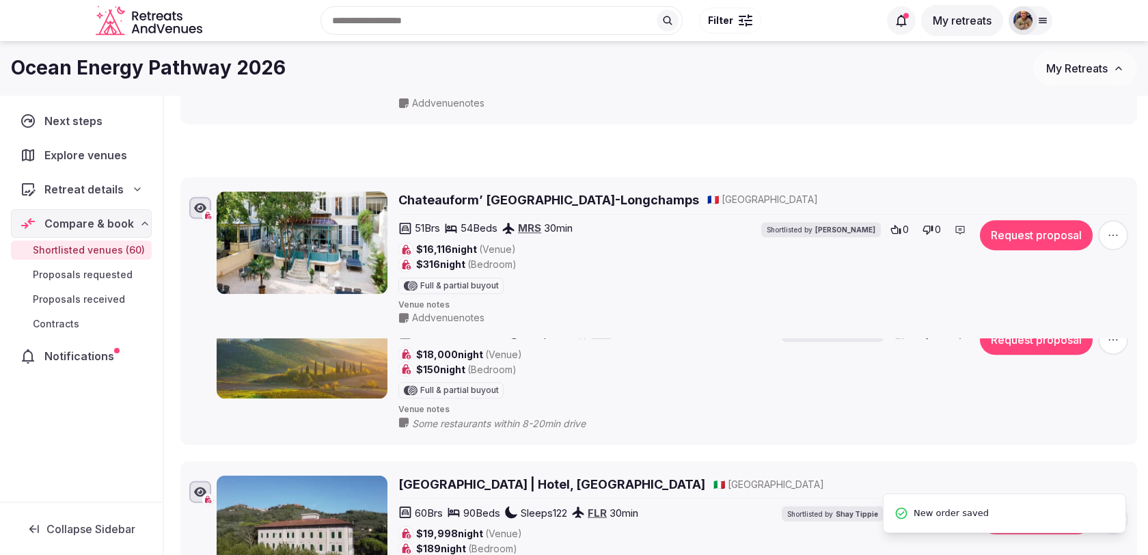
drag, startPoint x: 166, startPoint y: 470, endPoint x: 170, endPoint y: 187, distance: 283.0
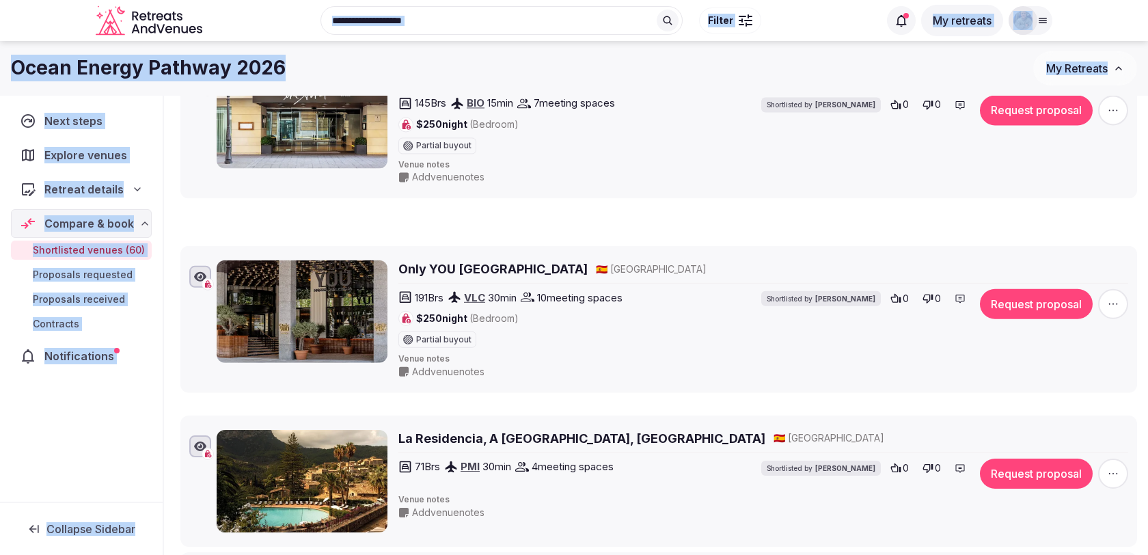
scroll to position [2379, 0]
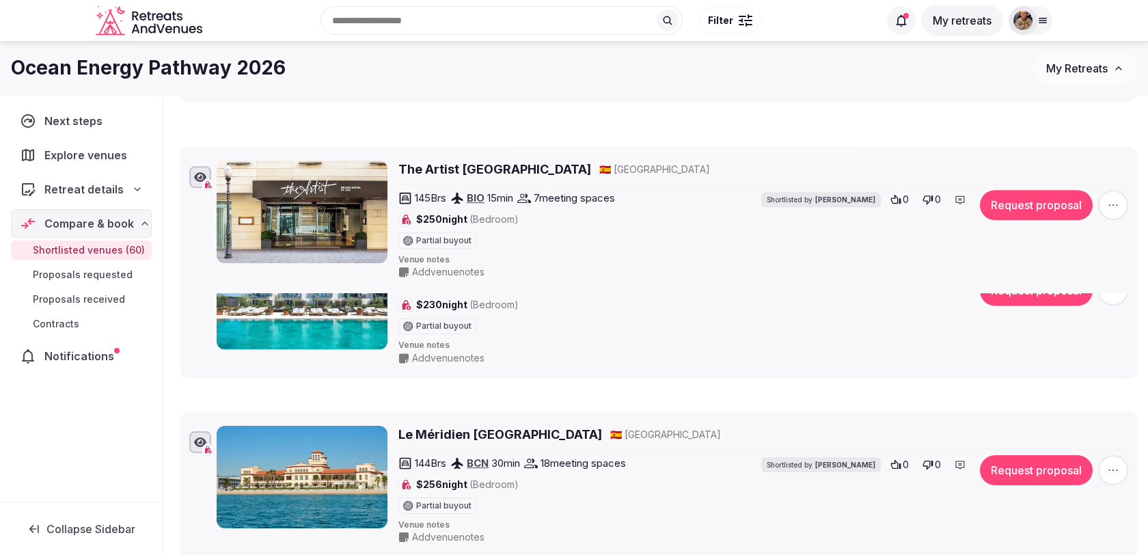
drag, startPoint x: 173, startPoint y: 143, endPoint x: 198, endPoint y: 133, distance: 27.3
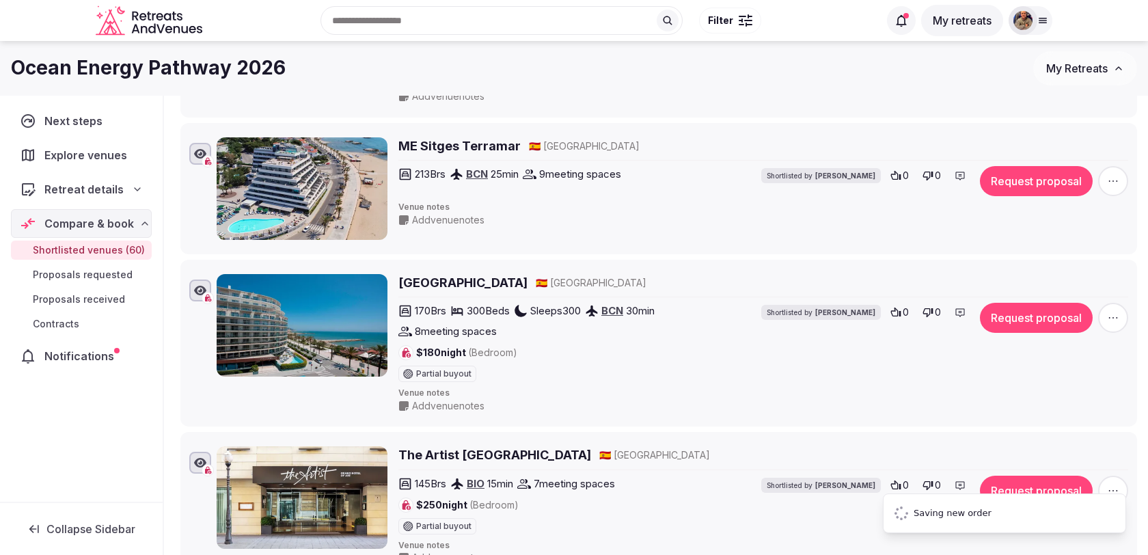
scroll to position [2035, 0]
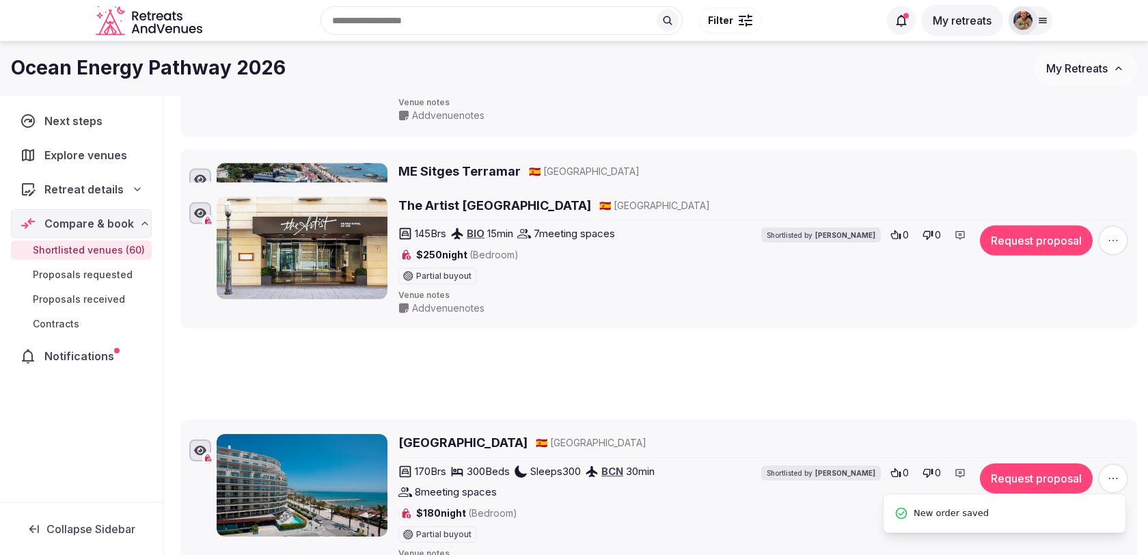
drag, startPoint x: 171, startPoint y: 435, endPoint x: 176, endPoint y: 168, distance: 267.3
click at [176, 183] on icon at bounding box center [170, 193] width 21 height 21
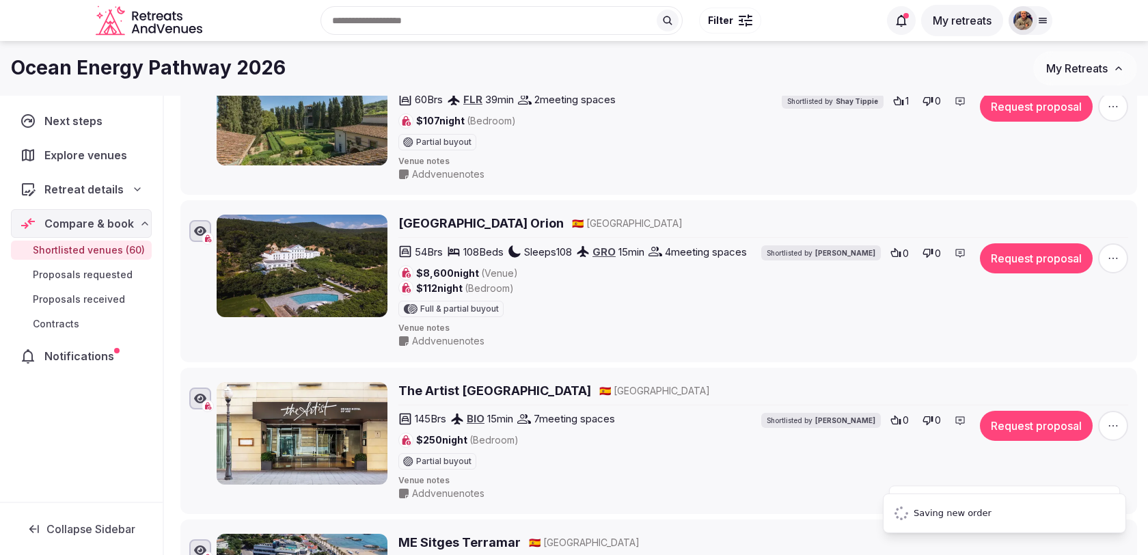
scroll to position [1784, 0]
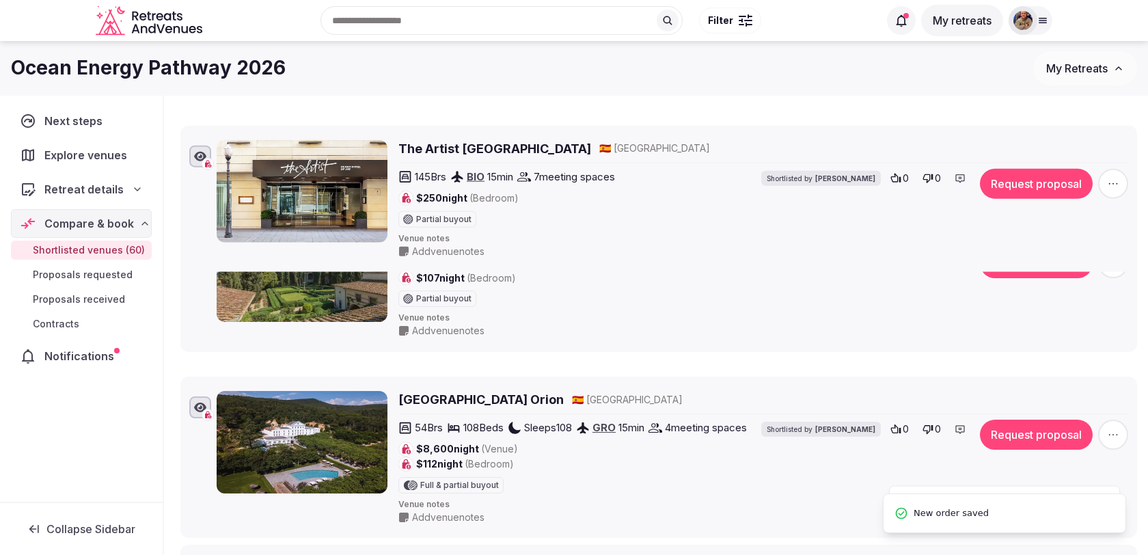
drag, startPoint x: 169, startPoint y: 392, endPoint x: 172, endPoint y: 128, distance: 263.8
click at [173, 127] on icon at bounding box center [170, 136] width 21 height 21
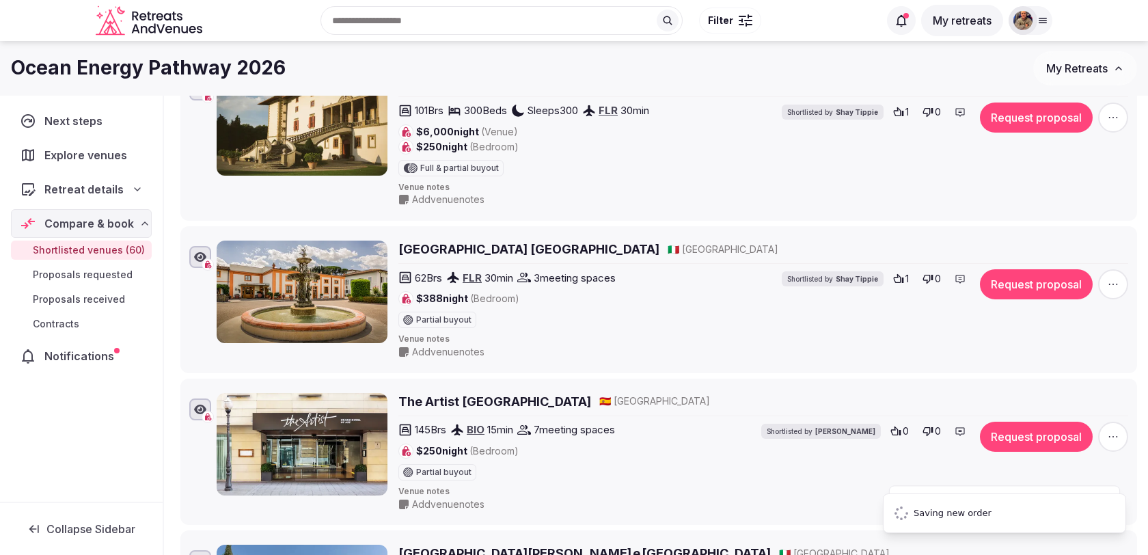
scroll to position [1445, 0]
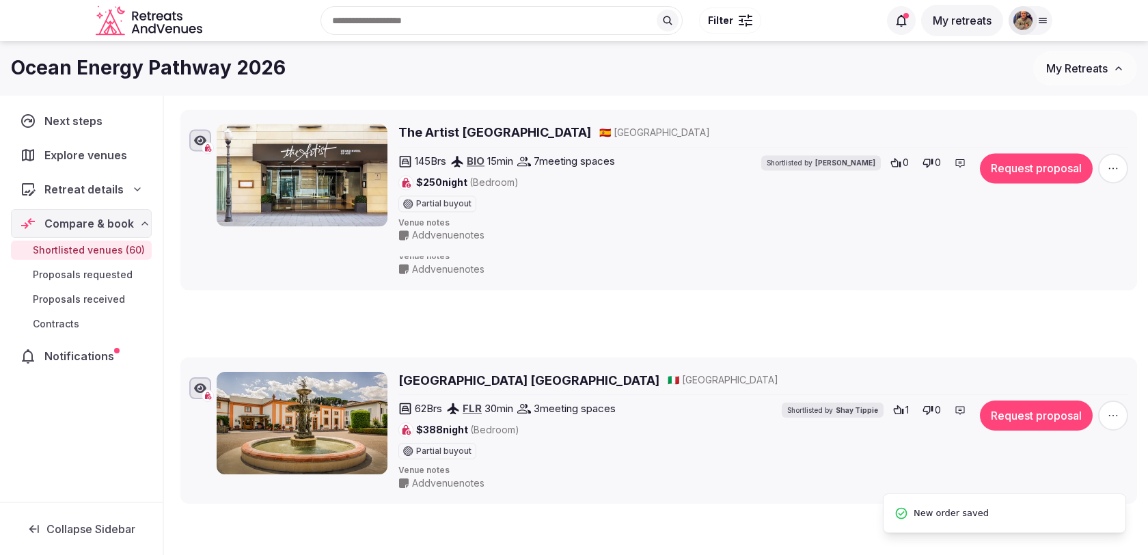
drag, startPoint x: 170, startPoint y: 408, endPoint x: 176, endPoint y: 109, distance: 298.7
click at [176, 111] on icon at bounding box center [170, 121] width 21 height 21
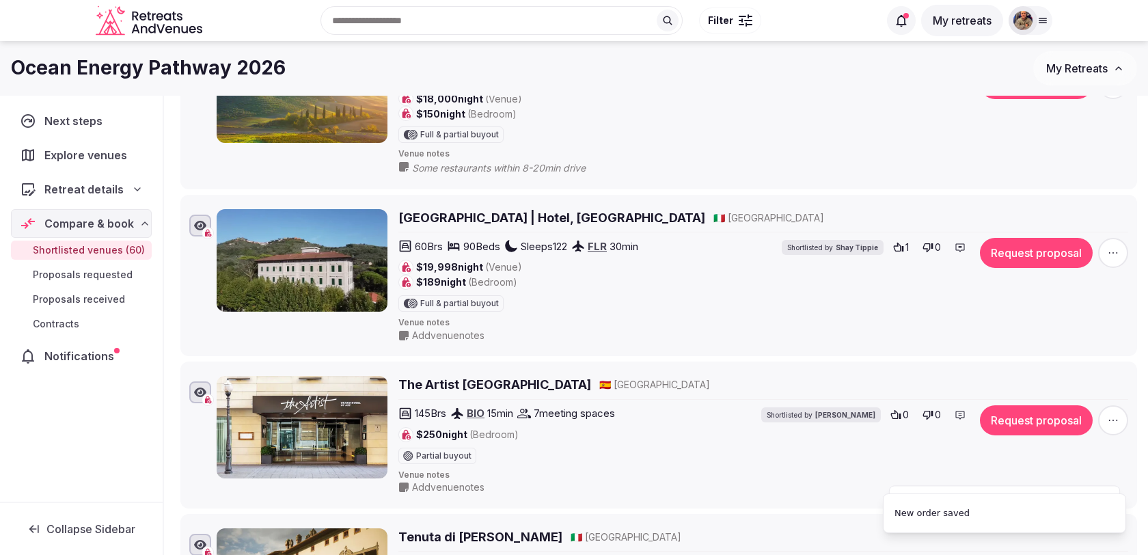
scroll to position [1160, 0]
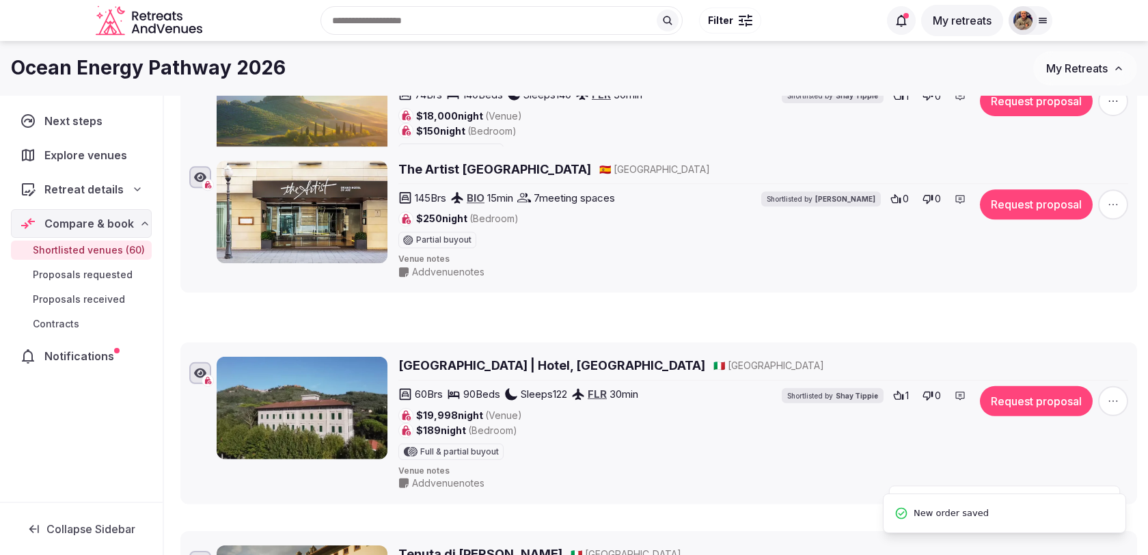
drag, startPoint x: 167, startPoint y: 377, endPoint x: 176, endPoint y: 137, distance: 240.1
click at [176, 148] on icon at bounding box center [170, 158] width 21 height 21
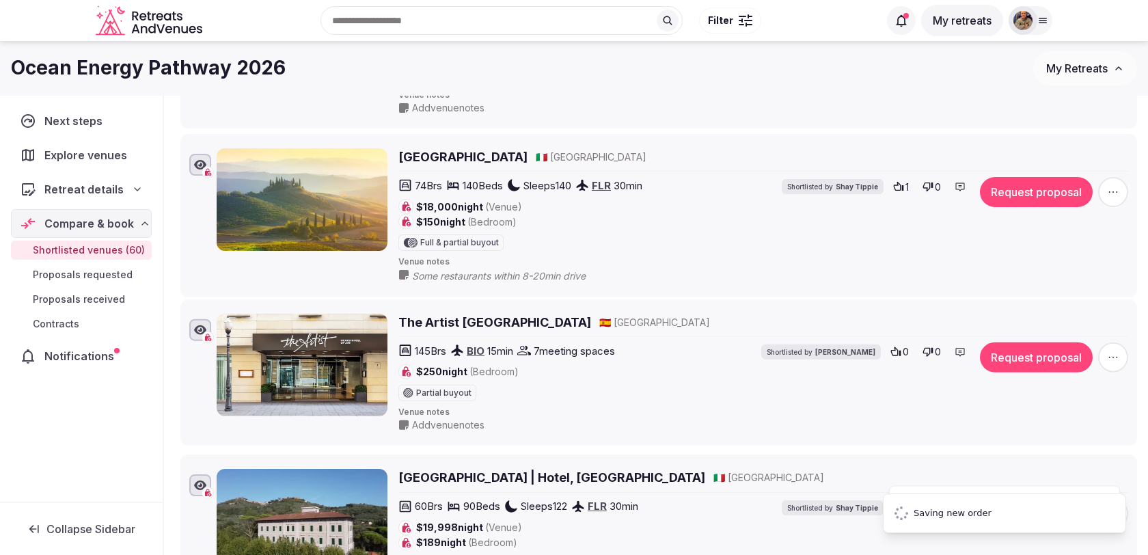
scroll to position [1014, 0]
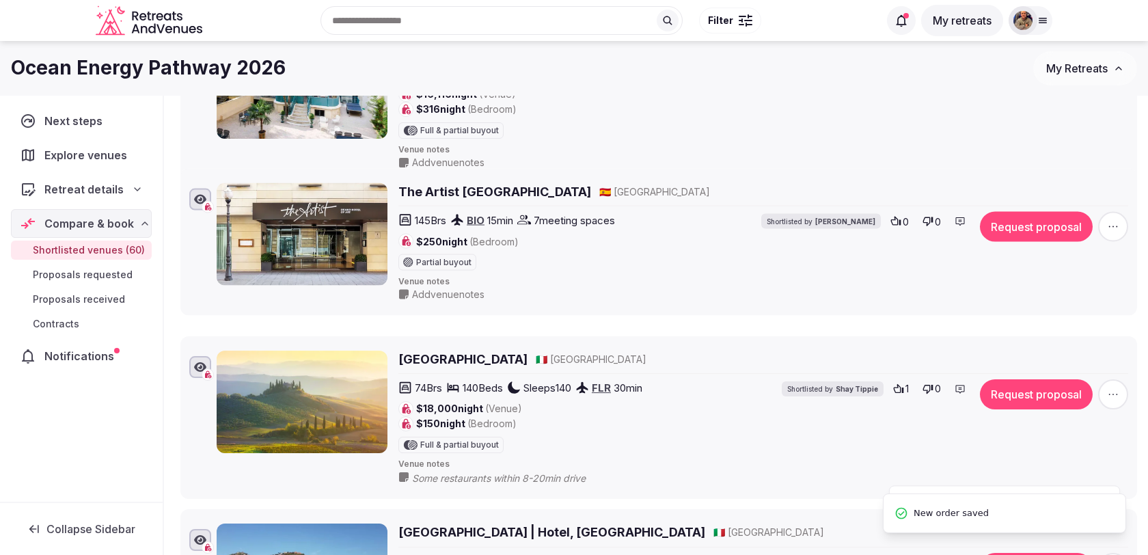
drag, startPoint x: 167, startPoint y: 365, endPoint x: 172, endPoint y: 179, distance: 185.9
click at [172, 179] on icon at bounding box center [170, 180] width 21 height 21
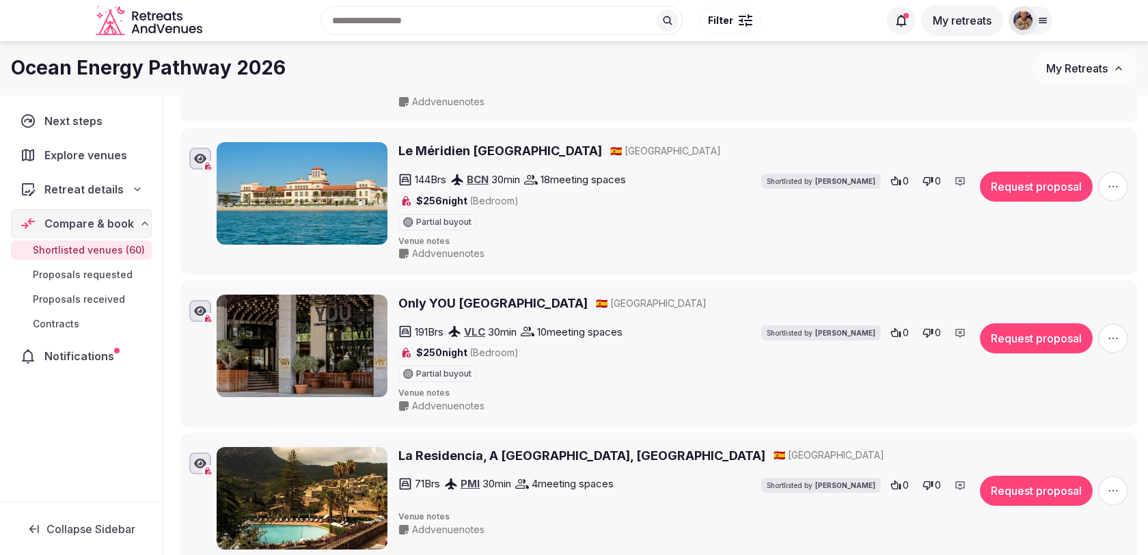
scroll to position [1720, 0]
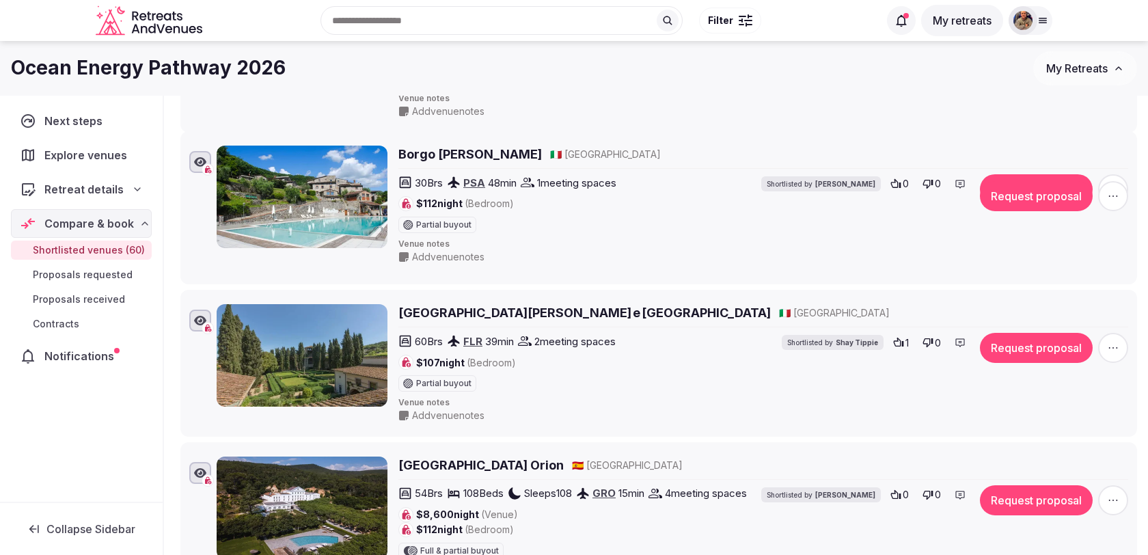
drag, startPoint x: 171, startPoint y: 288, endPoint x: 176, endPoint y: 100, distance: 187.3
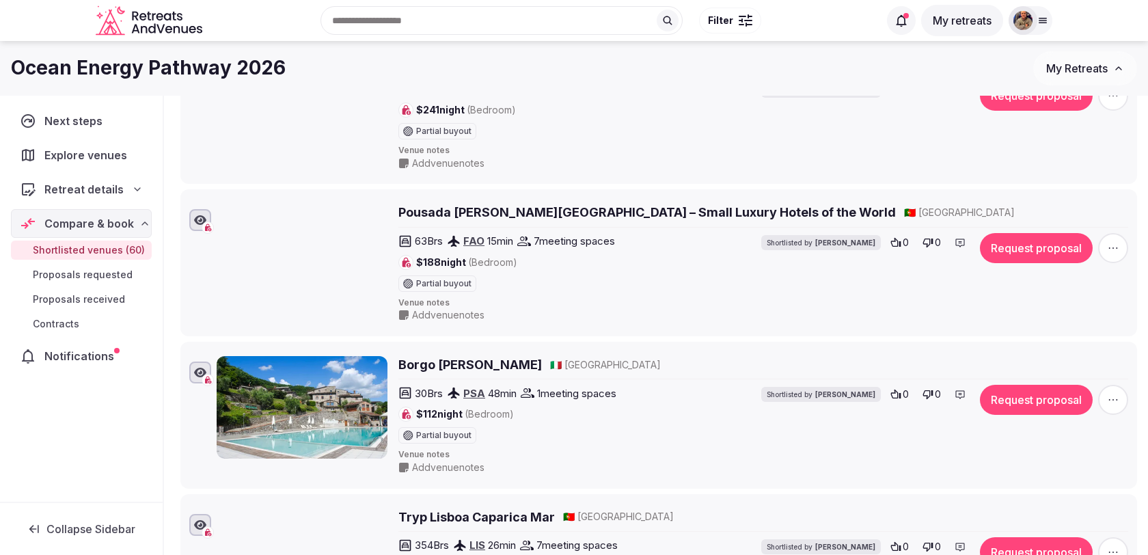
scroll to position [3496, 0]
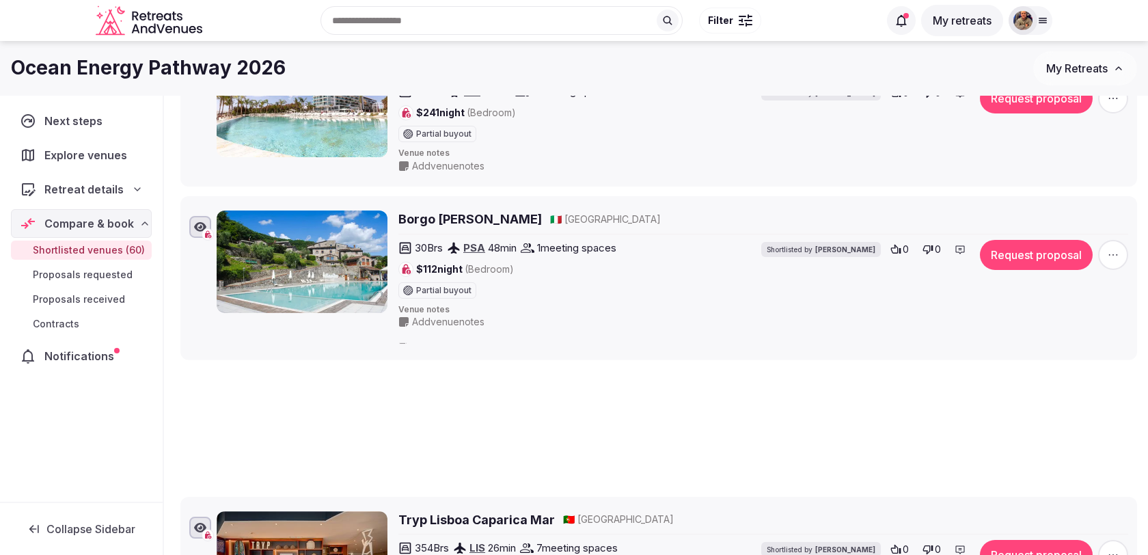
drag, startPoint x: 172, startPoint y: 318, endPoint x: 174, endPoint y: 172, distance: 146.3
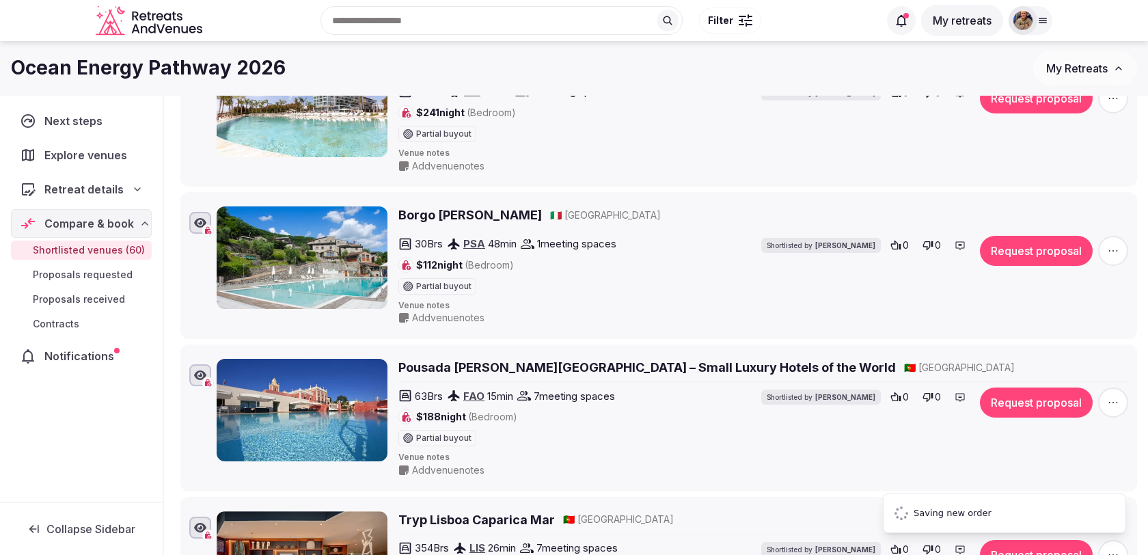
click at [24, 528] on button "Collapse Sidebar" at bounding box center [81, 529] width 141 height 30
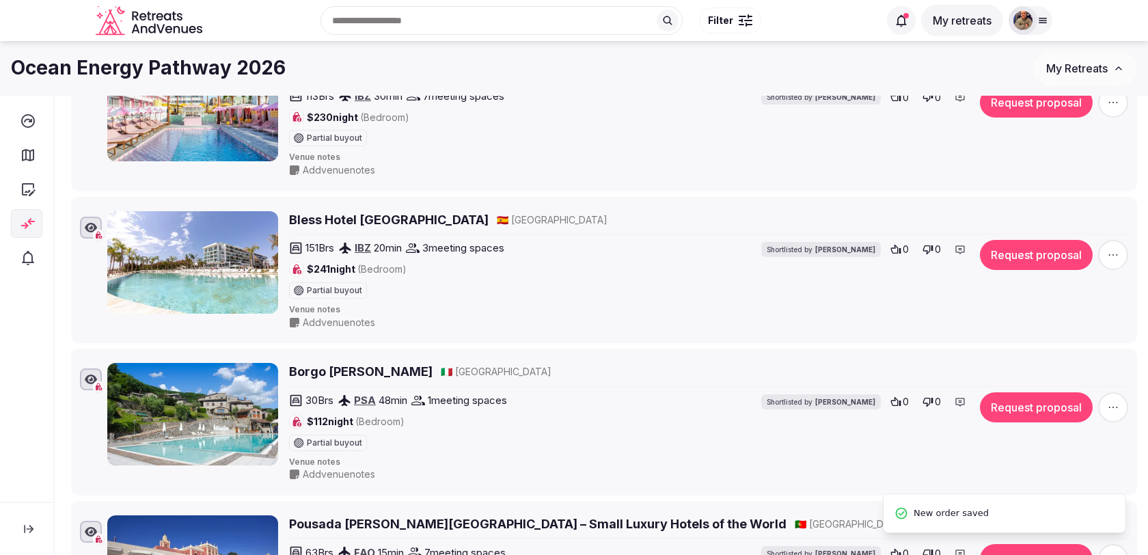
scroll to position [3307, 0]
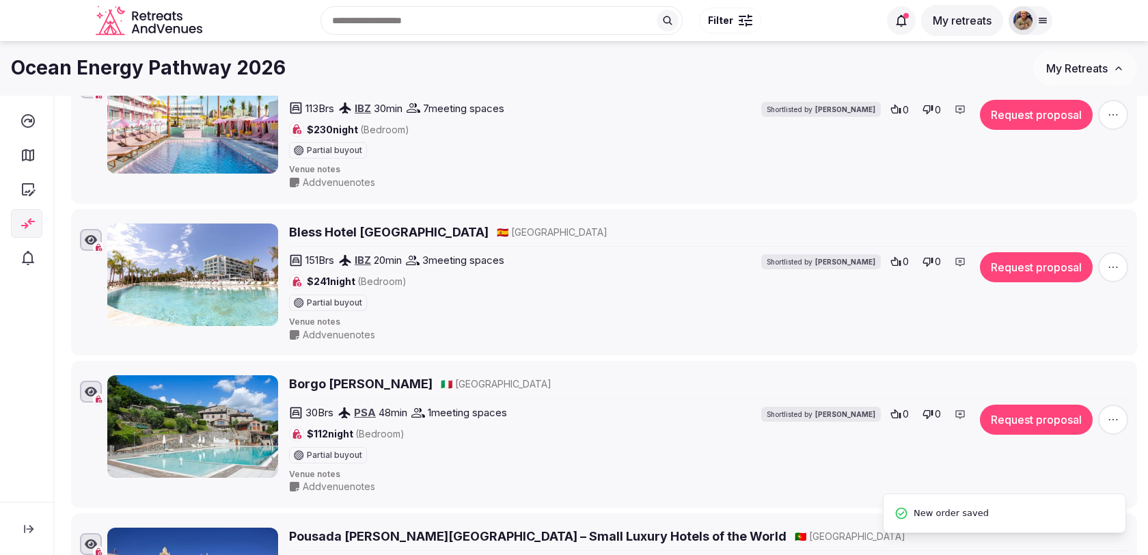
click at [33, 525] on icon at bounding box center [29, 529] width 14 height 14
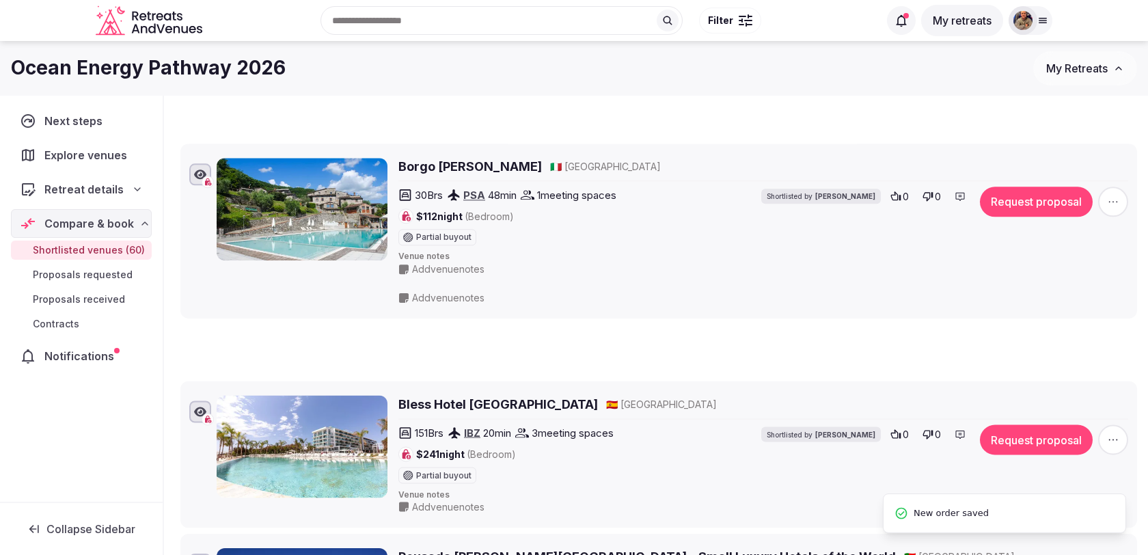
drag, startPoint x: 169, startPoint y: 355, endPoint x: 171, endPoint y: 121, distance: 234.4
click at [172, 145] on icon at bounding box center [170, 155] width 21 height 21
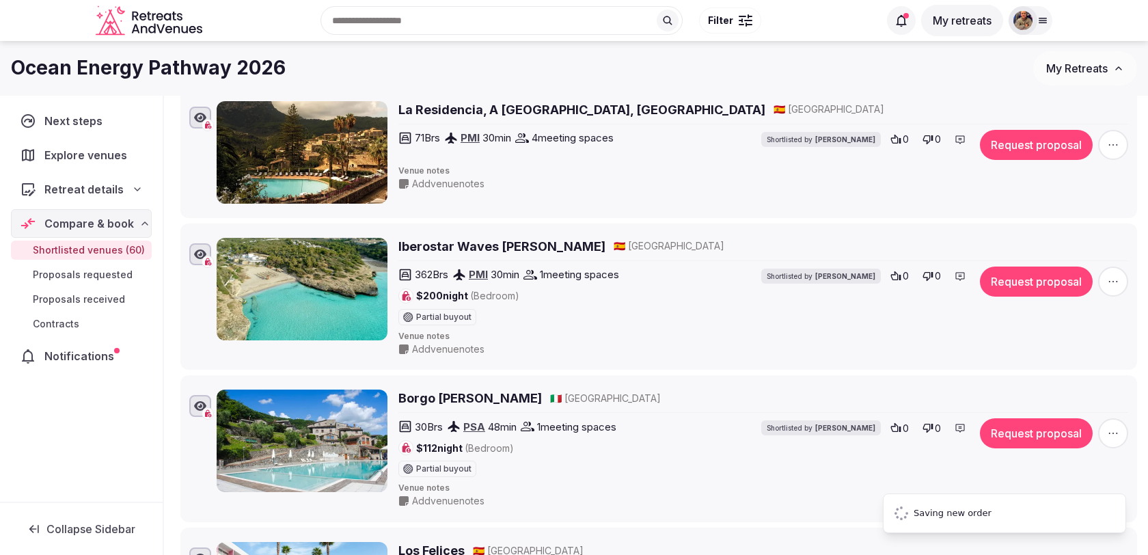
scroll to position [3006, 0]
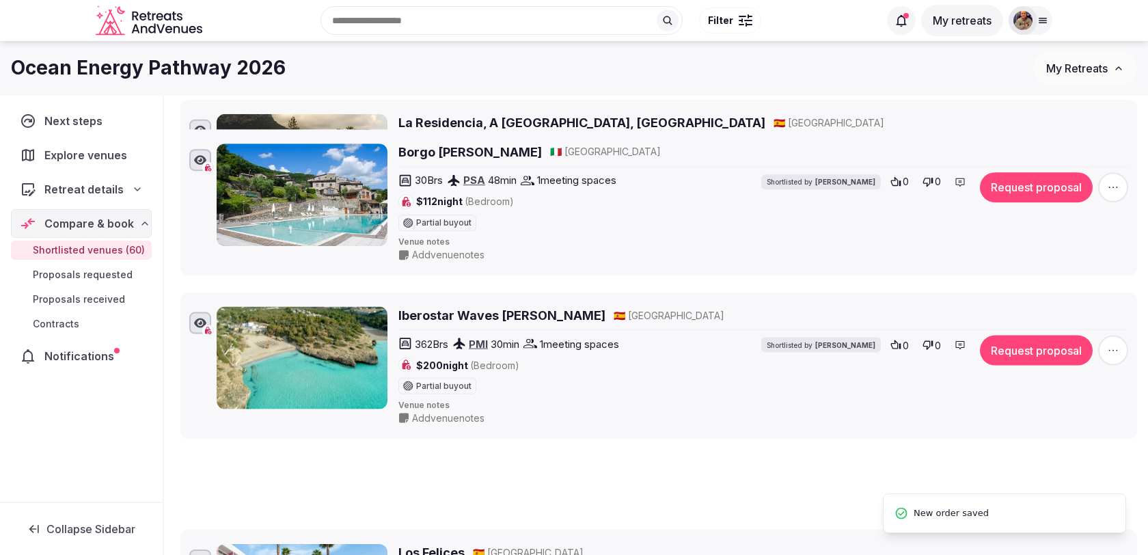
drag, startPoint x: 172, startPoint y: 360, endPoint x: 177, endPoint y: 114, distance: 246.1
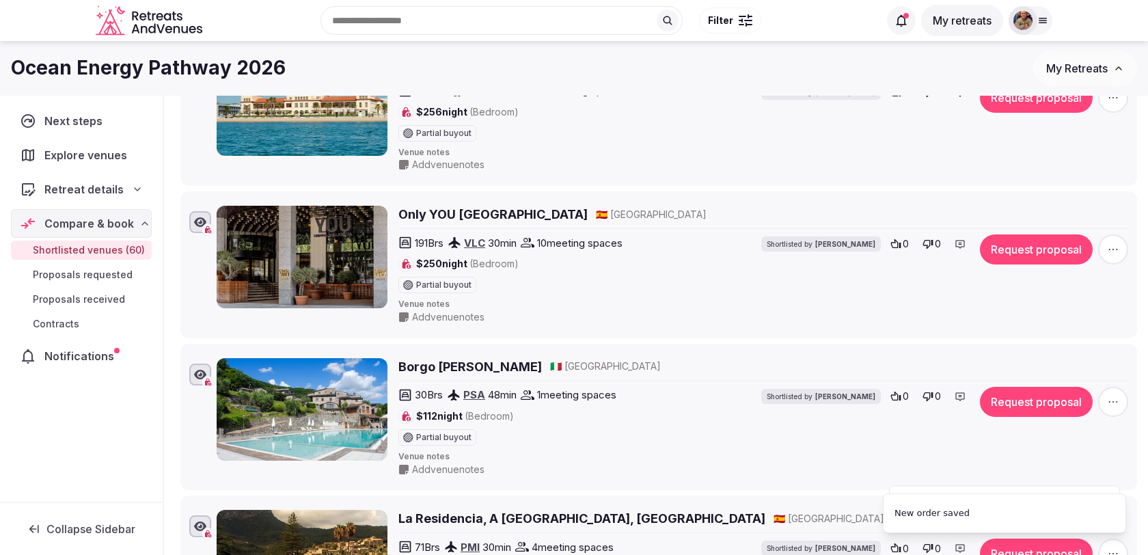
scroll to position [2711, 0]
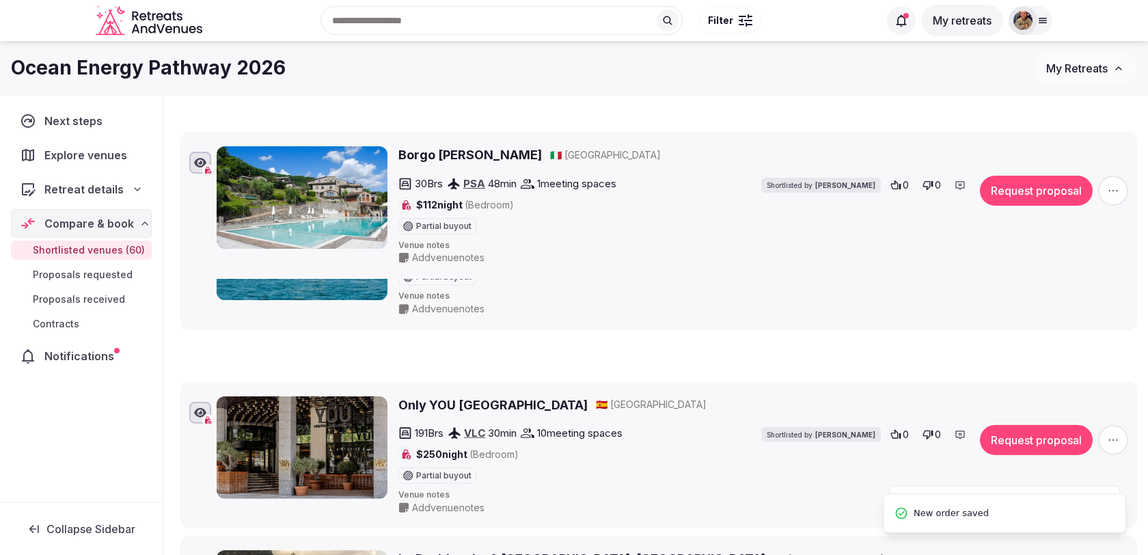
drag, startPoint x: 169, startPoint y: 369, endPoint x: 175, endPoint y: 120, distance: 248.9
click at [175, 133] on icon at bounding box center [170, 143] width 21 height 21
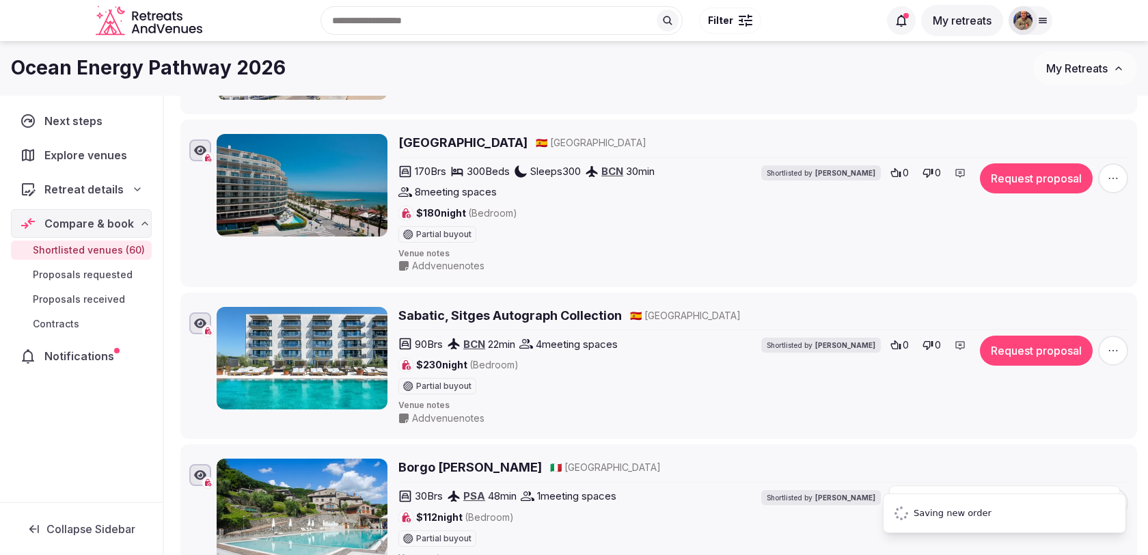
scroll to position [2333, 0]
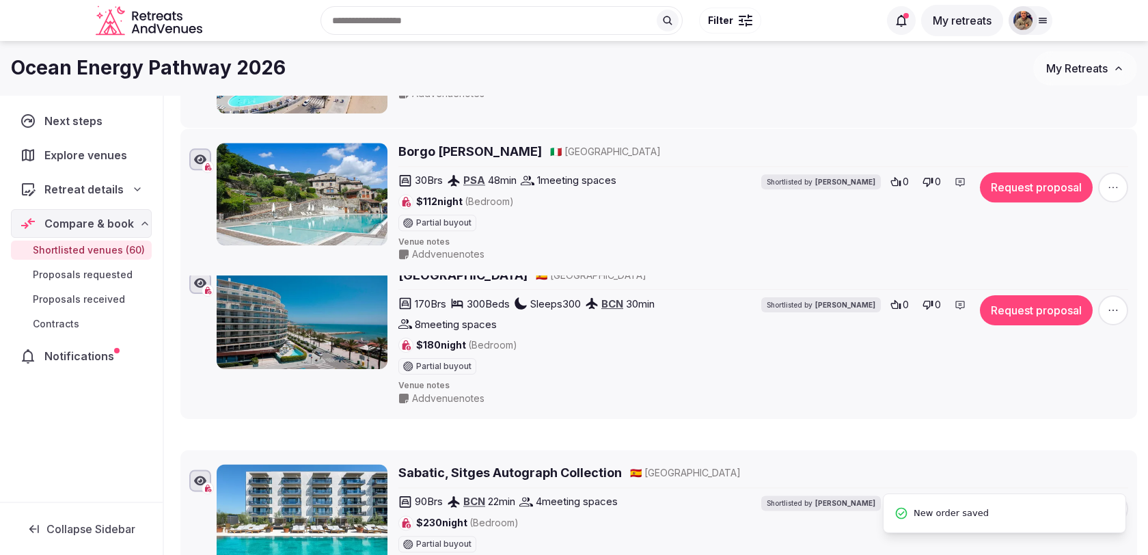
drag, startPoint x: 172, startPoint y: 444, endPoint x: 184, endPoint y: 108, distance: 335.8
click at [184, 129] on li "Borgo Giusto 🇮🇹 Italy 30 Brs PSA 48 min 1 meeting spaces $112 night (Bedroom) P…" at bounding box center [658, 202] width 957 height 147
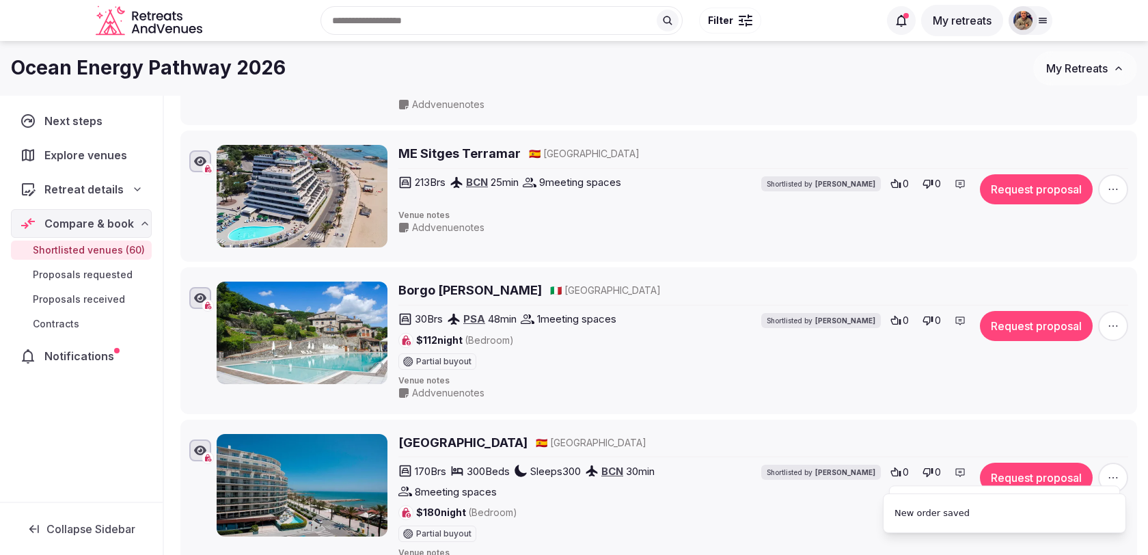
scroll to position [2154, 0]
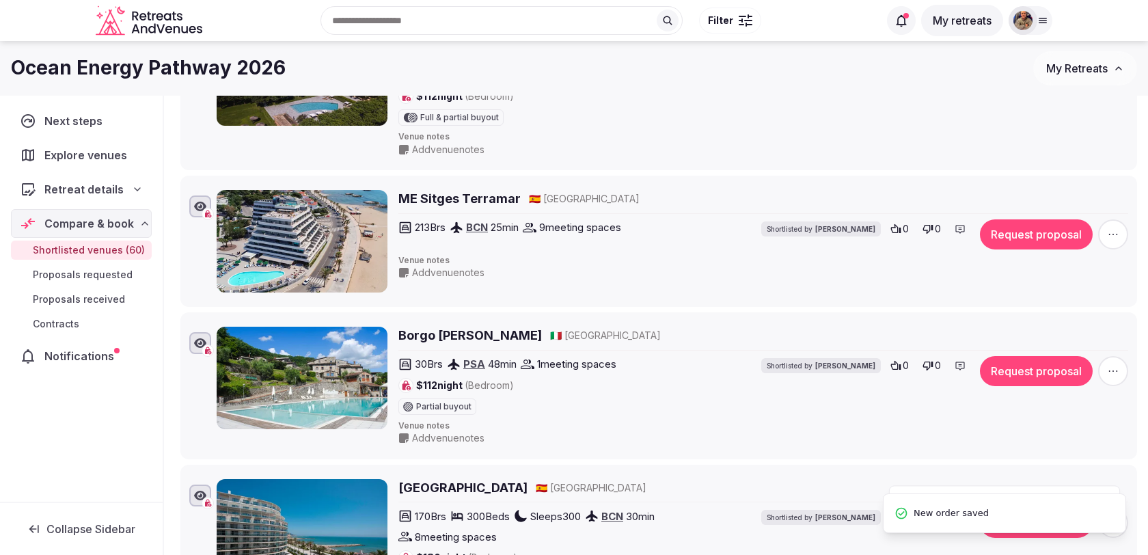
click at [171, 314] on icon at bounding box center [170, 324] width 21 height 21
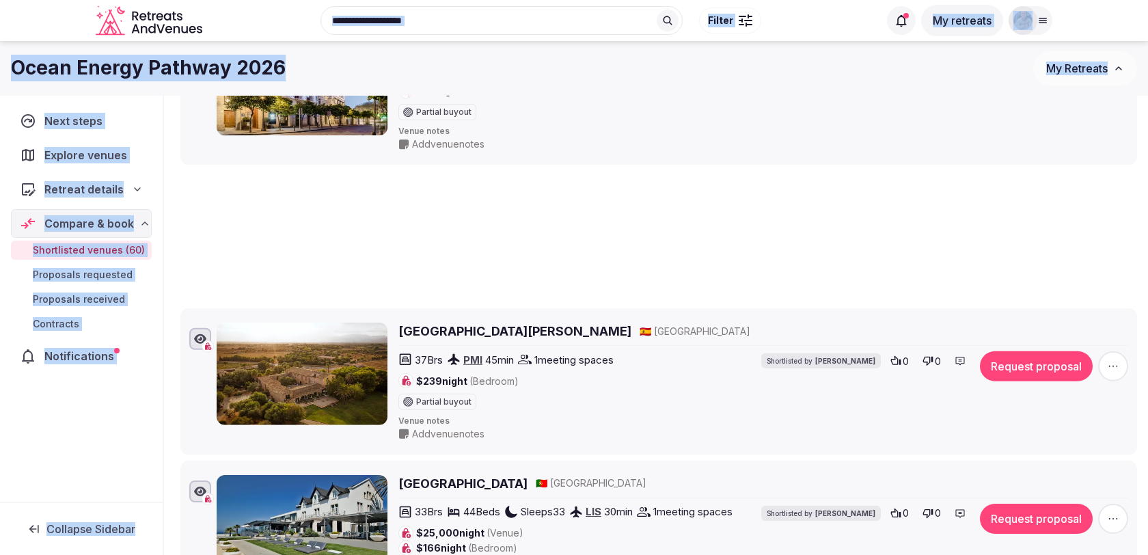
scroll to position [108, 0]
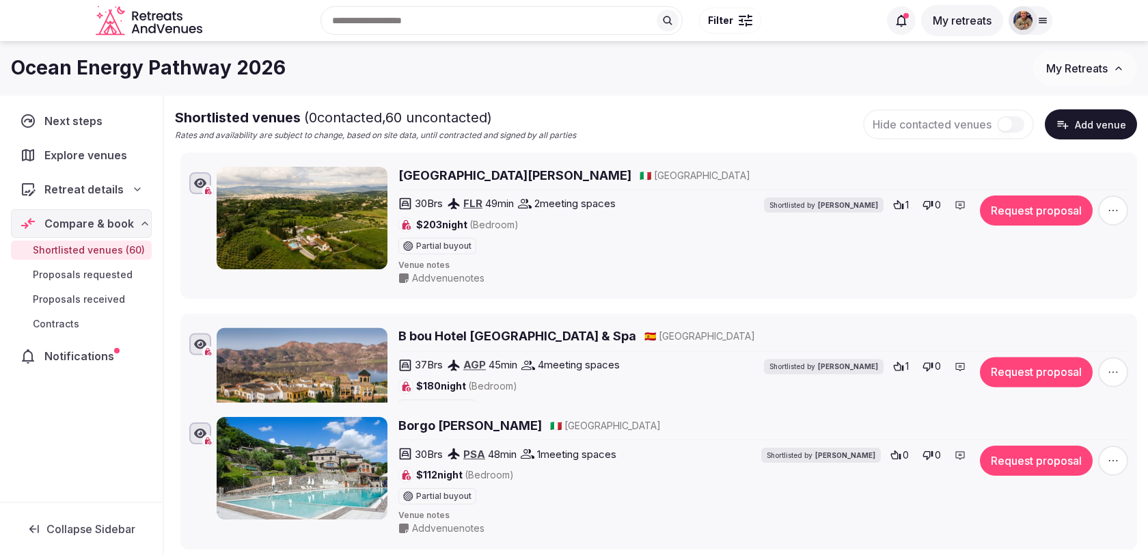
drag, startPoint x: 171, startPoint y: 300, endPoint x: 174, endPoint y: 412, distance: 112.1
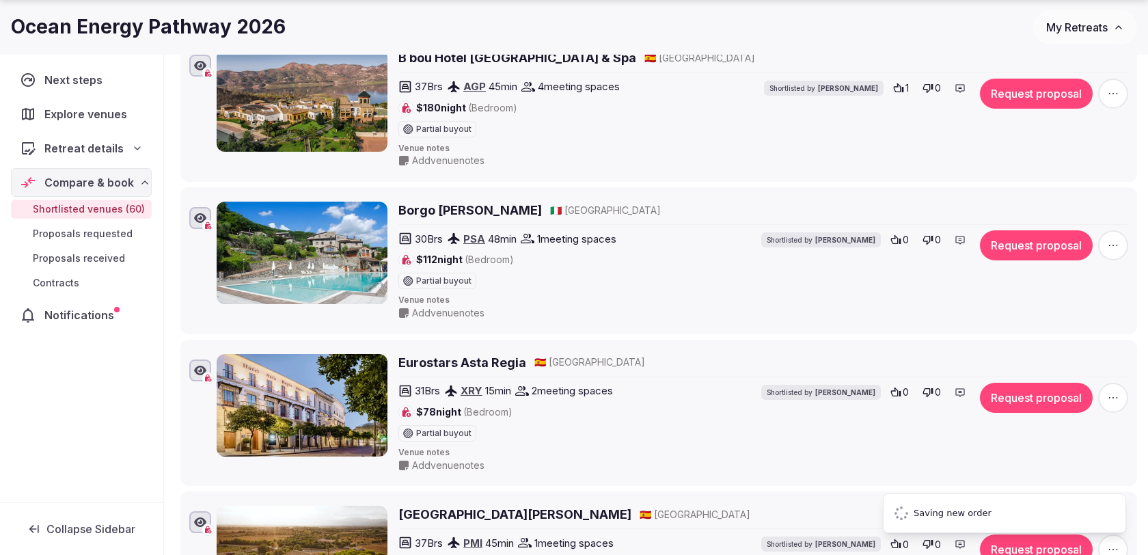
scroll to position [401, 0]
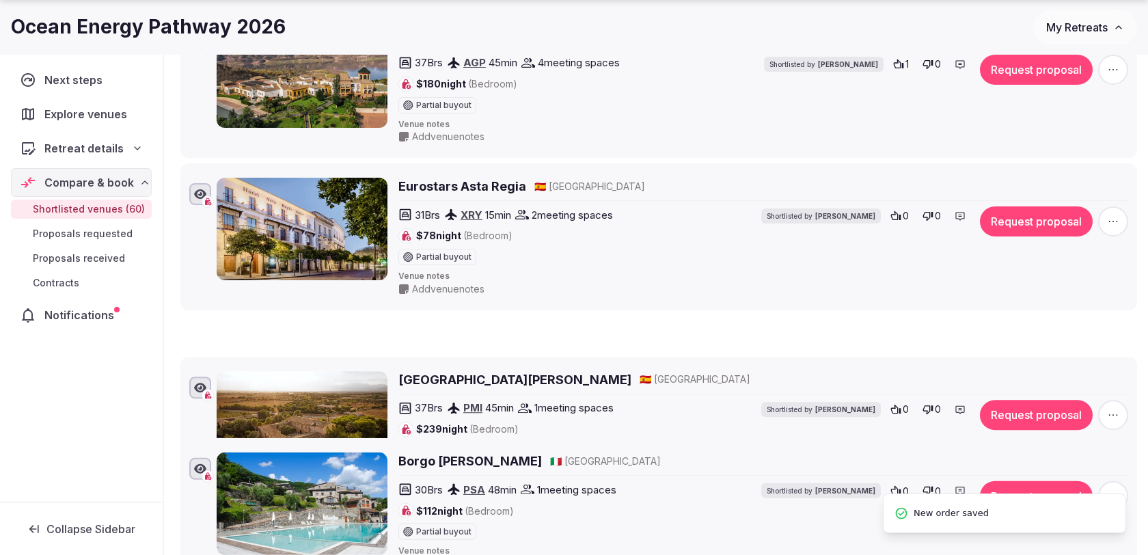
drag, startPoint x: 172, startPoint y: 177, endPoint x: 179, endPoint y: 449, distance: 272.1
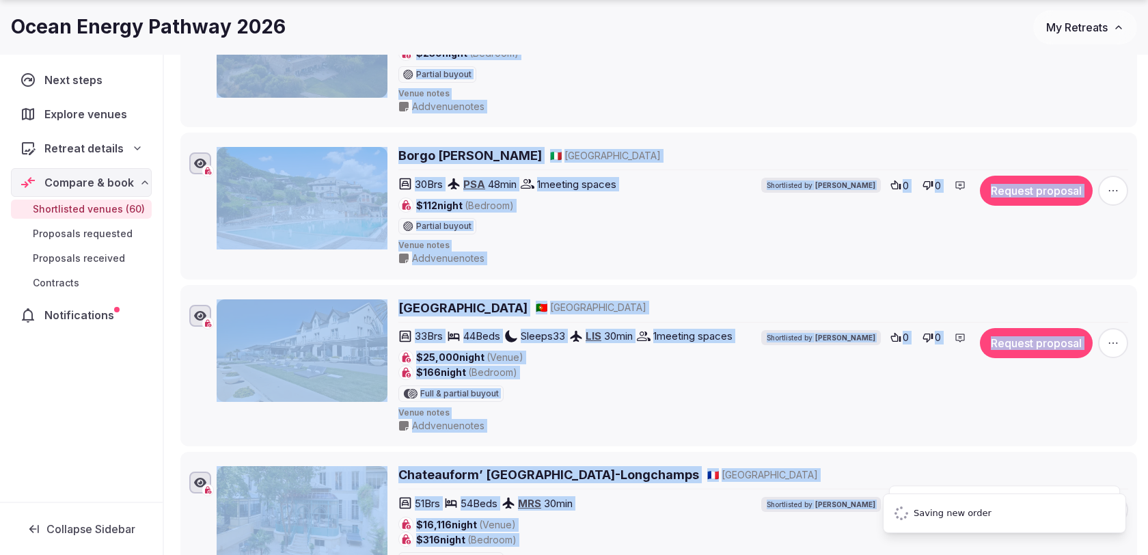
scroll to position [742, 0]
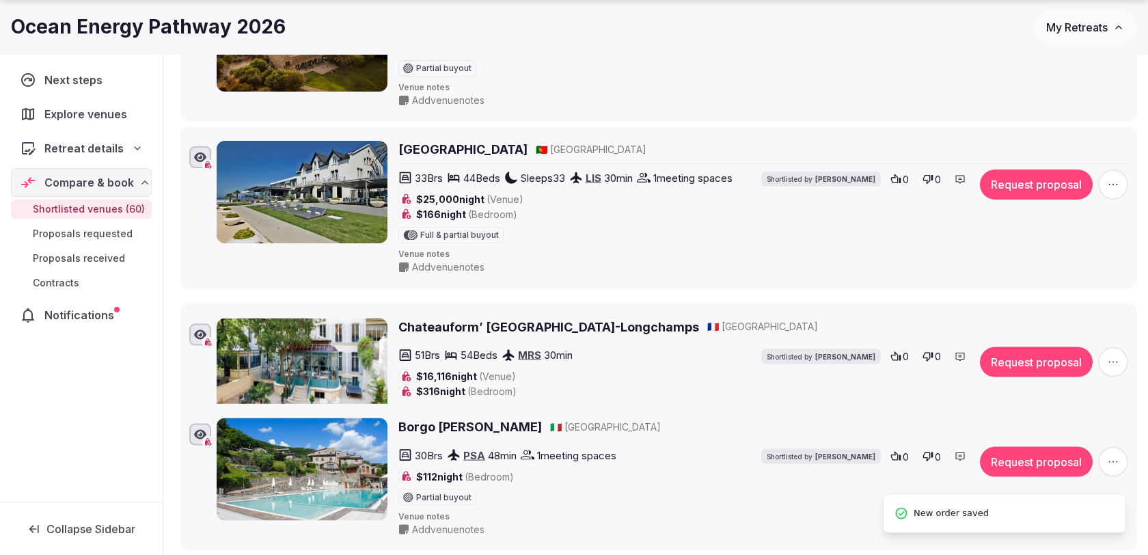
drag, startPoint x: 169, startPoint y: 135, endPoint x: 175, endPoint y: 417, distance: 281.6
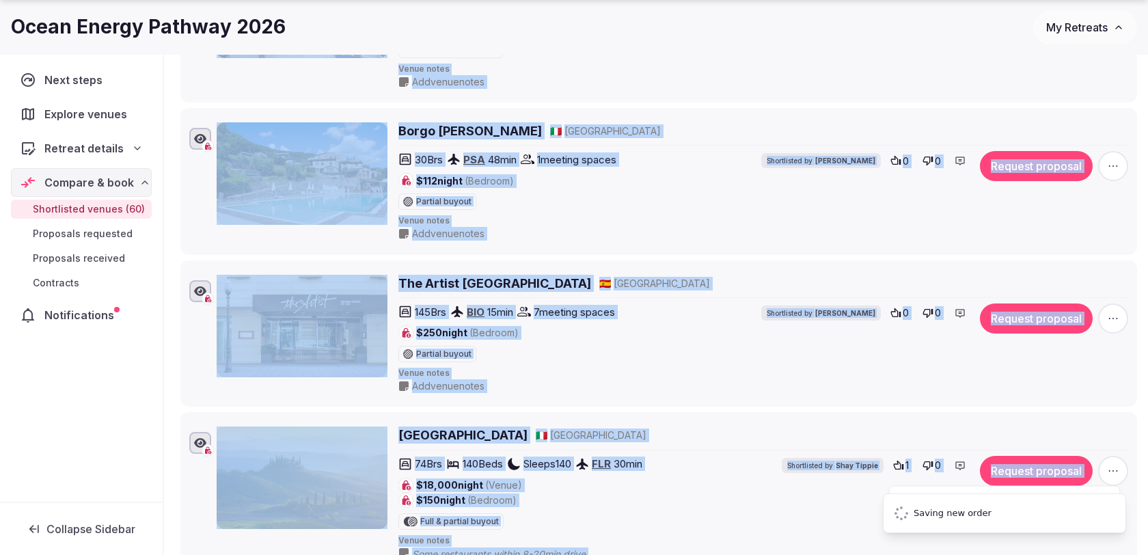
scroll to position [1104, 0]
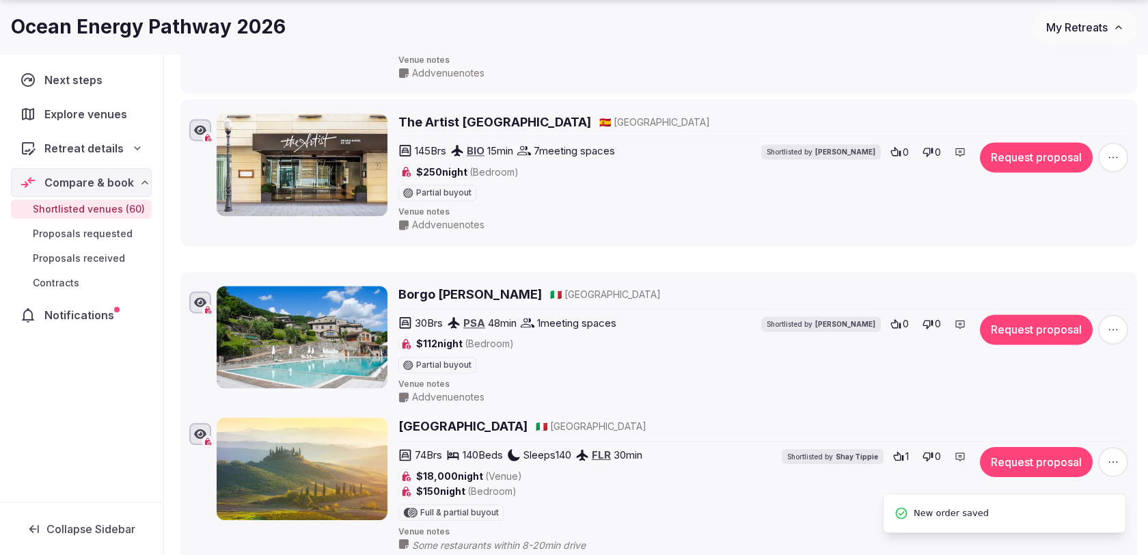
drag, startPoint x: 172, startPoint y: 102, endPoint x: 175, endPoint y: 272, distance: 170.2
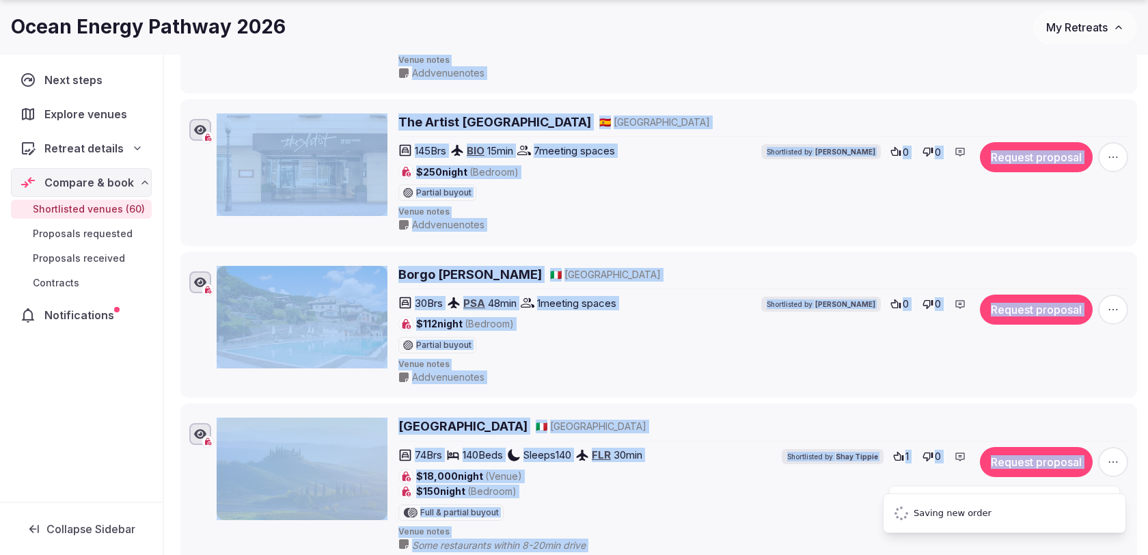
click at [180, 355] on li "Borgo Giusto 🇮🇹 Italy 30 Brs PSA 48 min 1 meeting spaces $112 night (Bedroom) P…" at bounding box center [658, 325] width 957 height 147
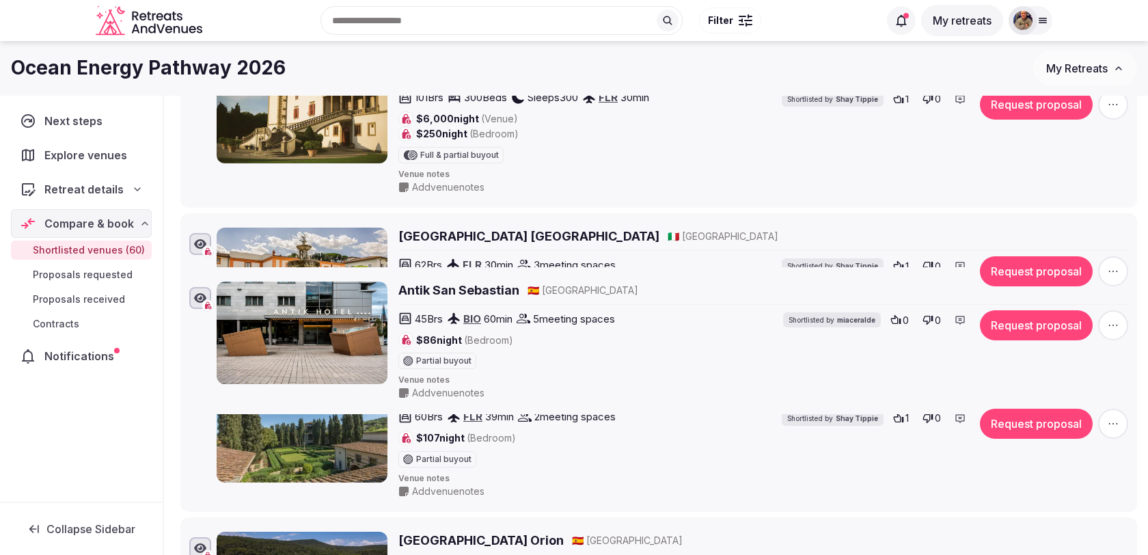
scroll to position [1730, 0]
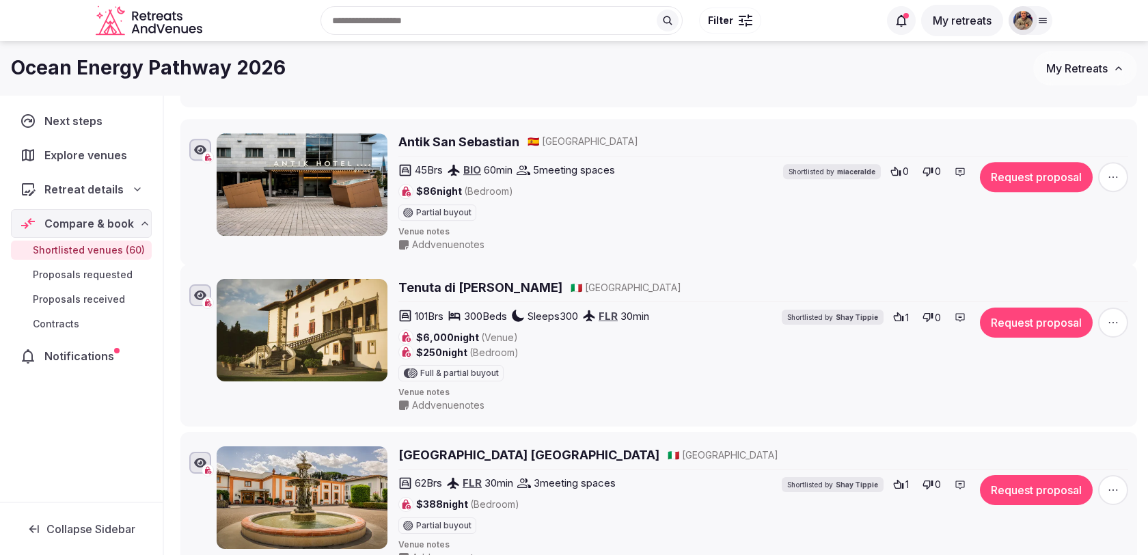
drag, startPoint x: 172, startPoint y: 168, endPoint x: 255, endPoint y: 116, distance: 97.7
click at [256, 119] on li "Antik San Sebastian 🇪🇸 Spain 45 Brs BIO 60 min 5 meeting spaces $86 night (Bedr…" at bounding box center [658, 192] width 957 height 147
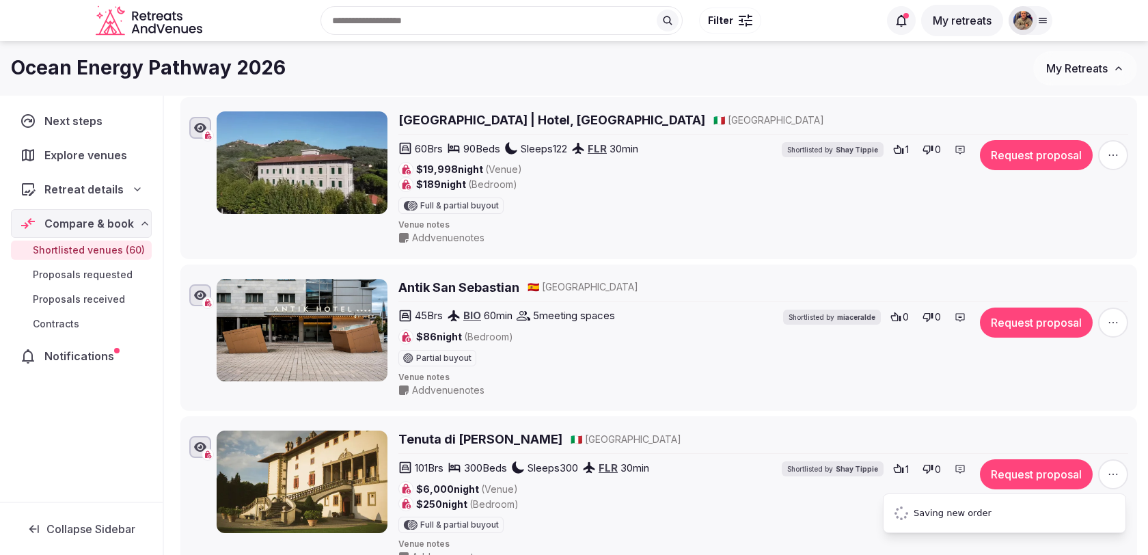
scroll to position [1428, 0]
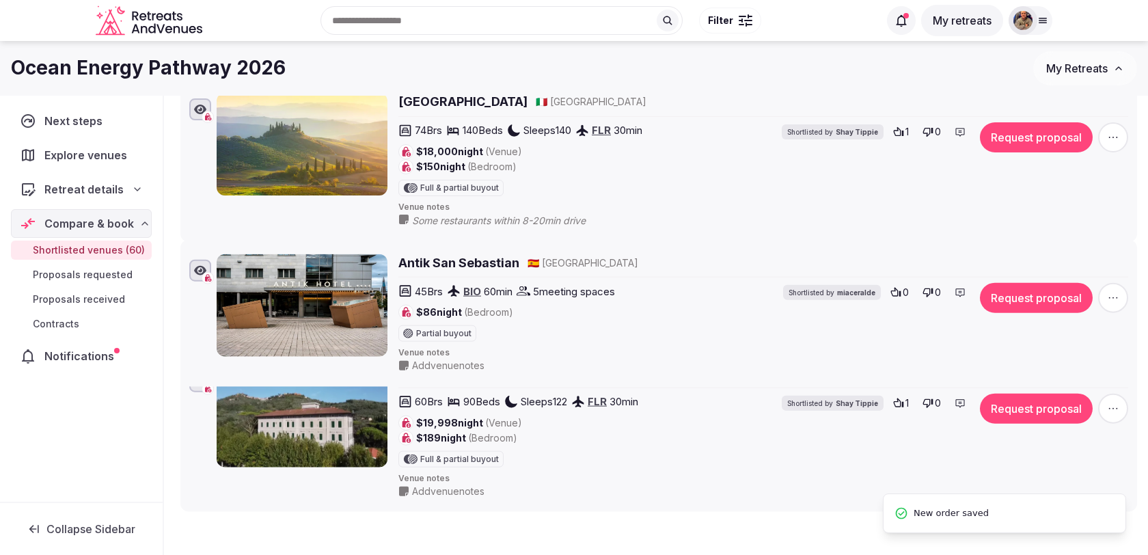
drag, startPoint x: 167, startPoint y: 409, endPoint x: 172, endPoint y: 237, distance: 171.6
click at [172, 241] on icon at bounding box center [170, 251] width 21 height 21
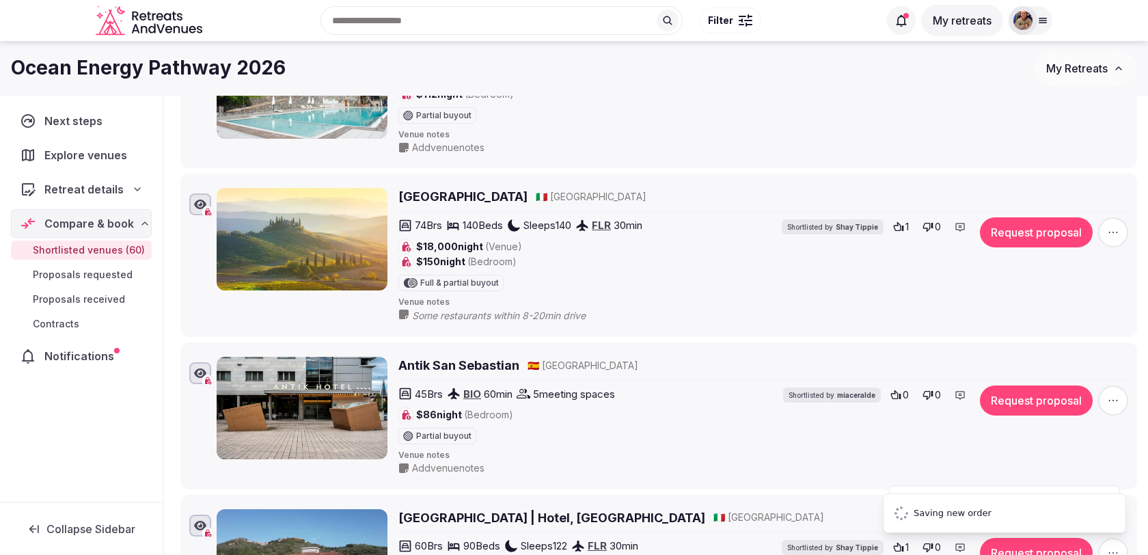
scroll to position [1277, 0]
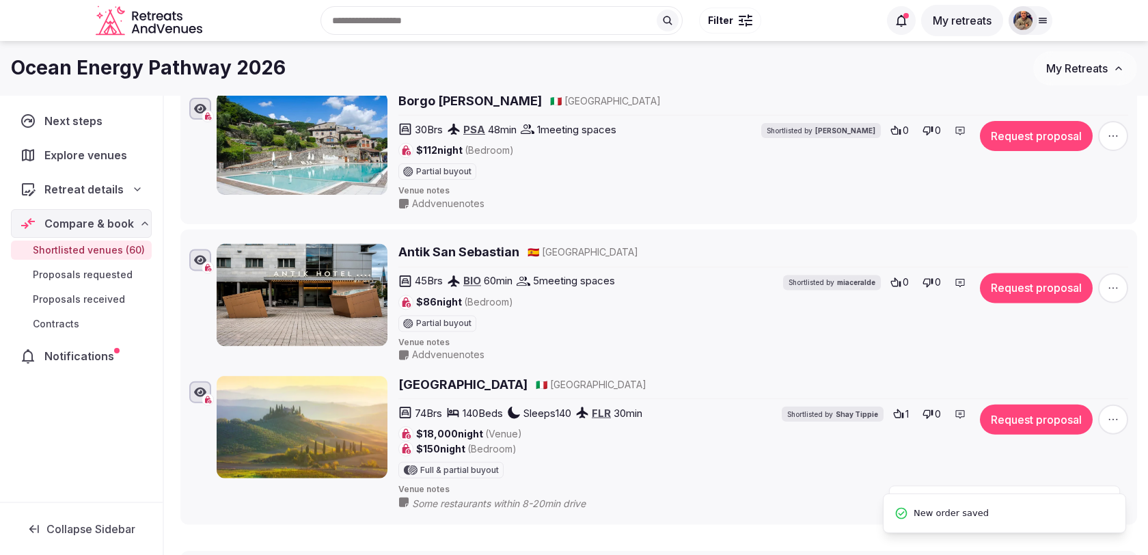
drag, startPoint x: 169, startPoint y: 393, endPoint x: 174, endPoint y: 226, distance: 167.5
click at [174, 231] on icon at bounding box center [170, 241] width 21 height 21
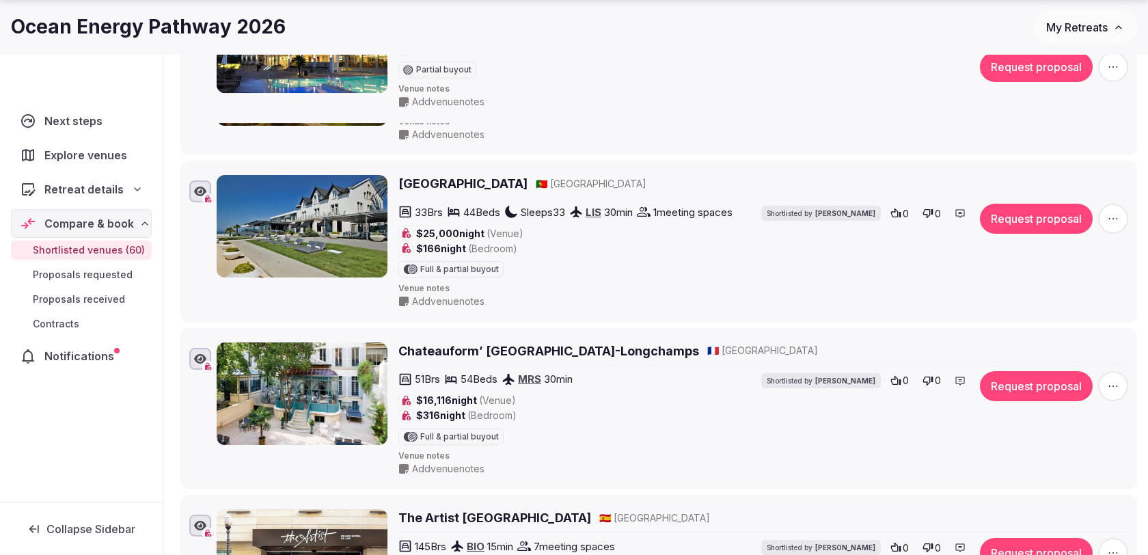
scroll to position [1553, 0]
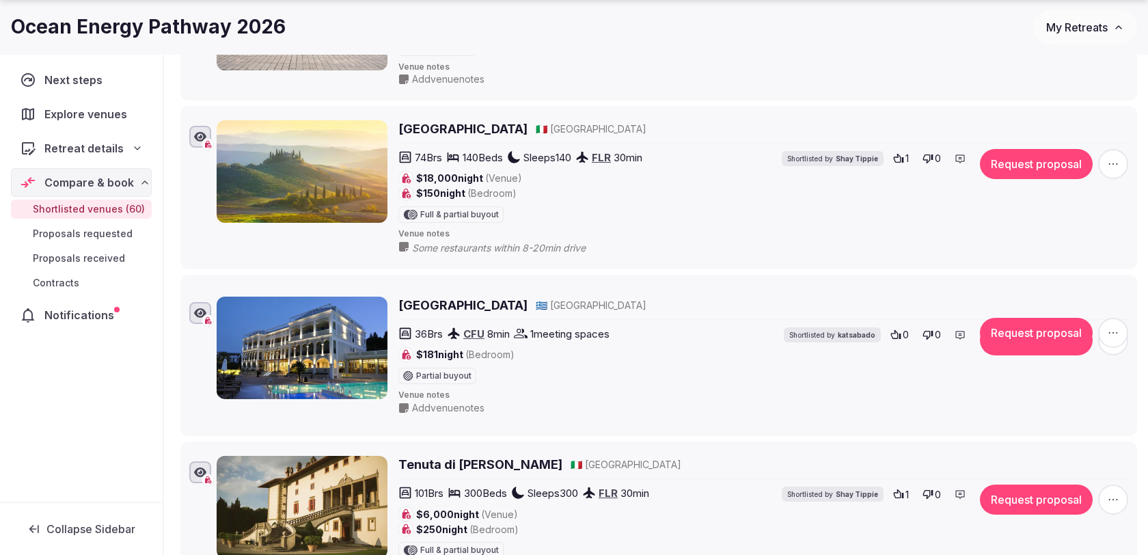
drag, startPoint x: 175, startPoint y: 439, endPoint x: 222, endPoint y: 256, distance: 189.1
click at [222, 282] on li "Corfu Mare Boutique Hotel 🇬🇷 Greece 36 Brs CFU 8 min 1 meeting spaces $181 nigh…" at bounding box center [658, 355] width 957 height 147
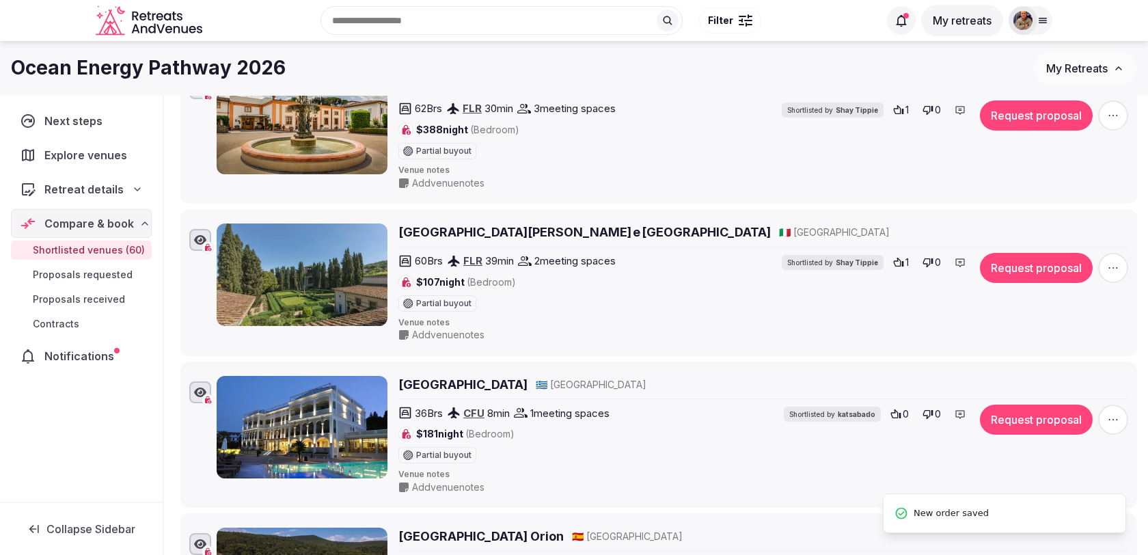
scroll to position [2092, 0]
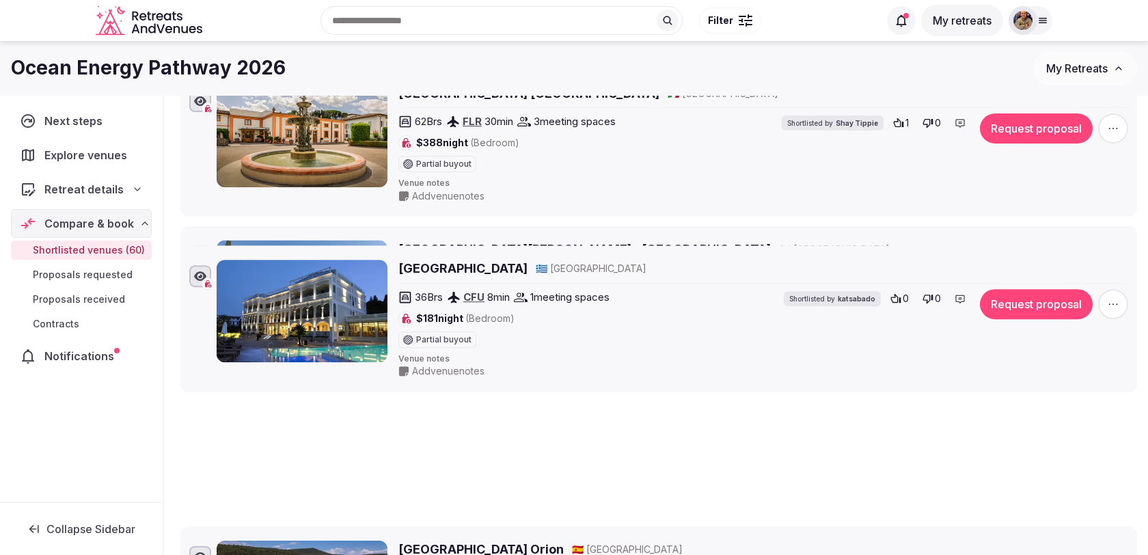
drag, startPoint x: 171, startPoint y: 359, endPoint x: 172, endPoint y: 227, distance: 131.9
click at [173, 247] on icon at bounding box center [170, 257] width 21 height 21
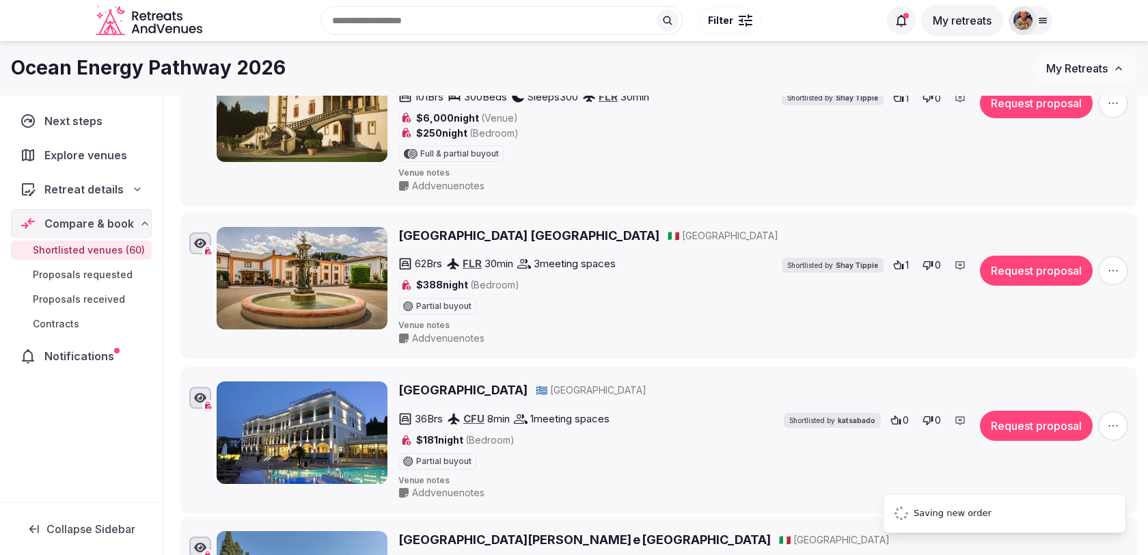
scroll to position [1900, 0]
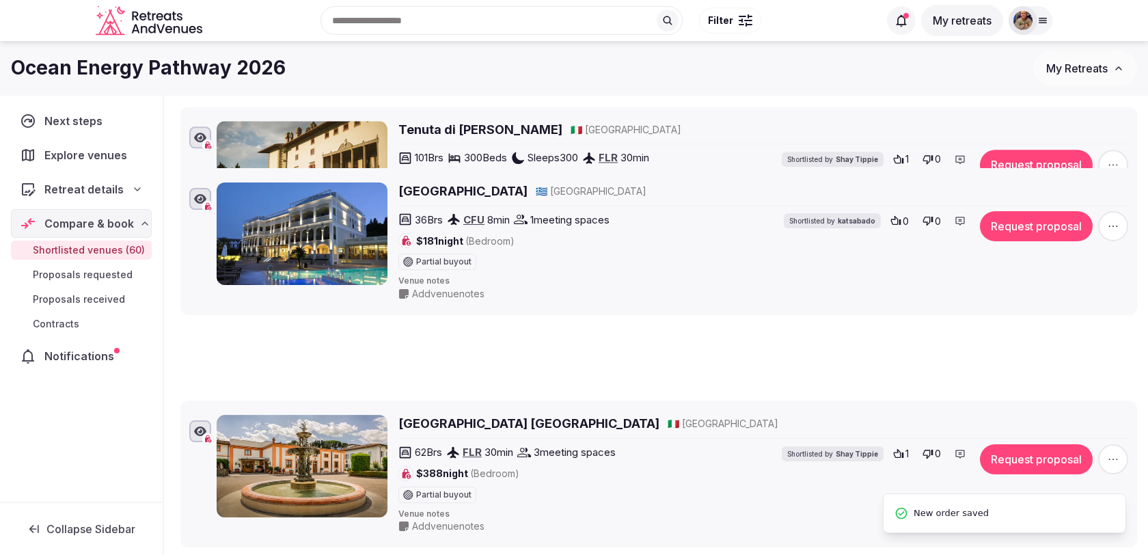
drag, startPoint x: 171, startPoint y: 271, endPoint x: 177, endPoint y: 161, distance: 110.2
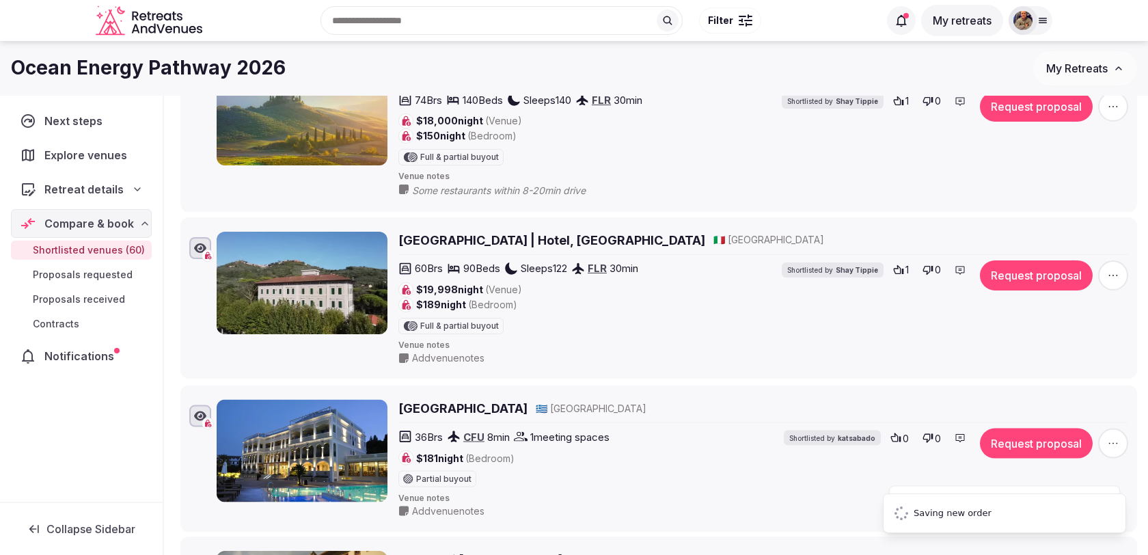
scroll to position [1581, 0]
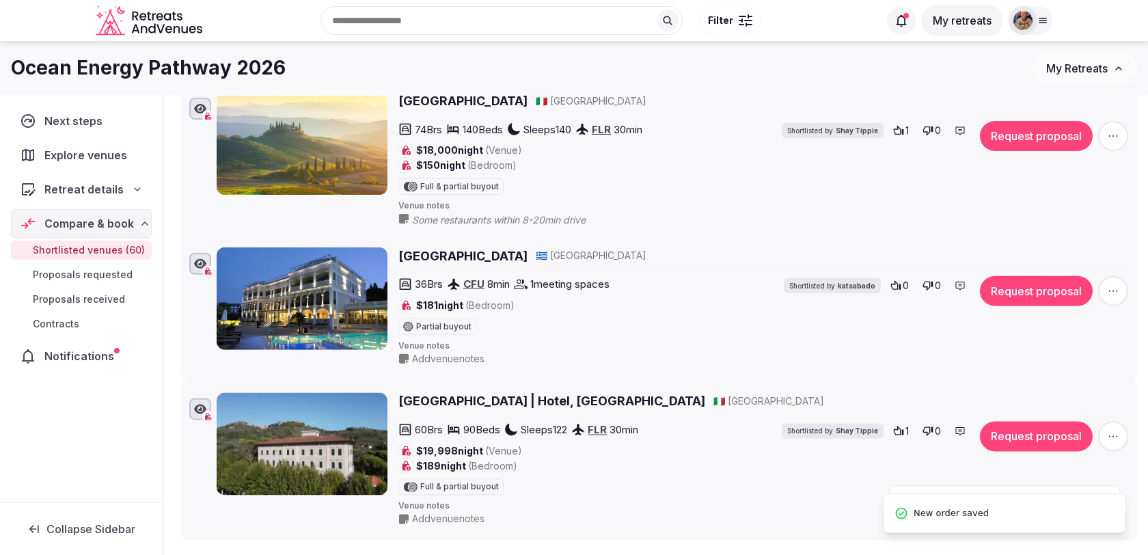
drag, startPoint x: 174, startPoint y: 406, endPoint x: 191, endPoint y: 227, distance: 179.9
click at [192, 232] on li "Corfu Mare Boutique Hotel 🇬🇷 Greece 36 Brs CFU 8 min 1 meeting spaces $181 nigh…" at bounding box center [658, 305] width 957 height 147
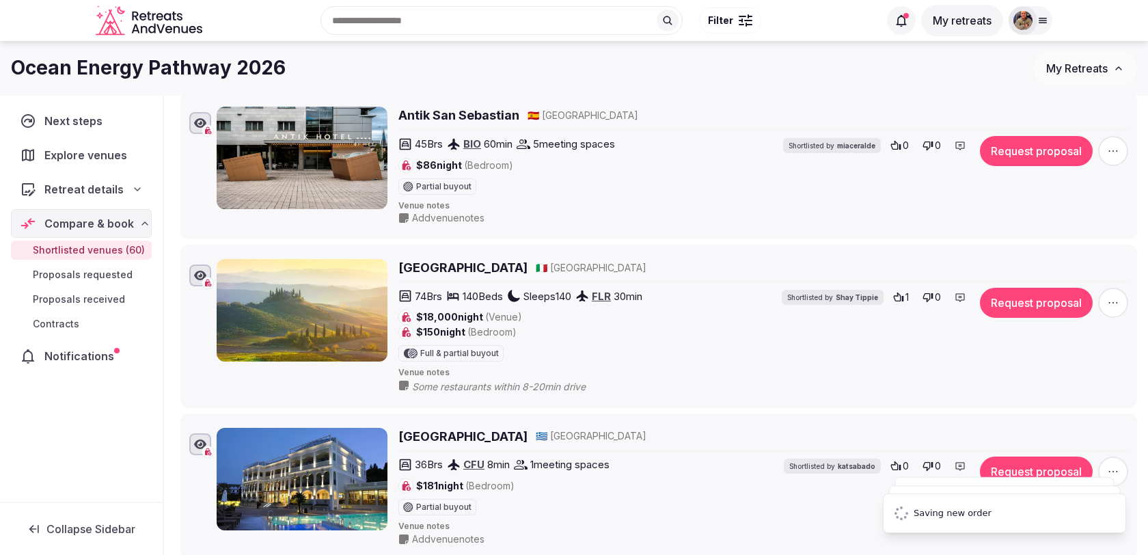
scroll to position [1396, 0]
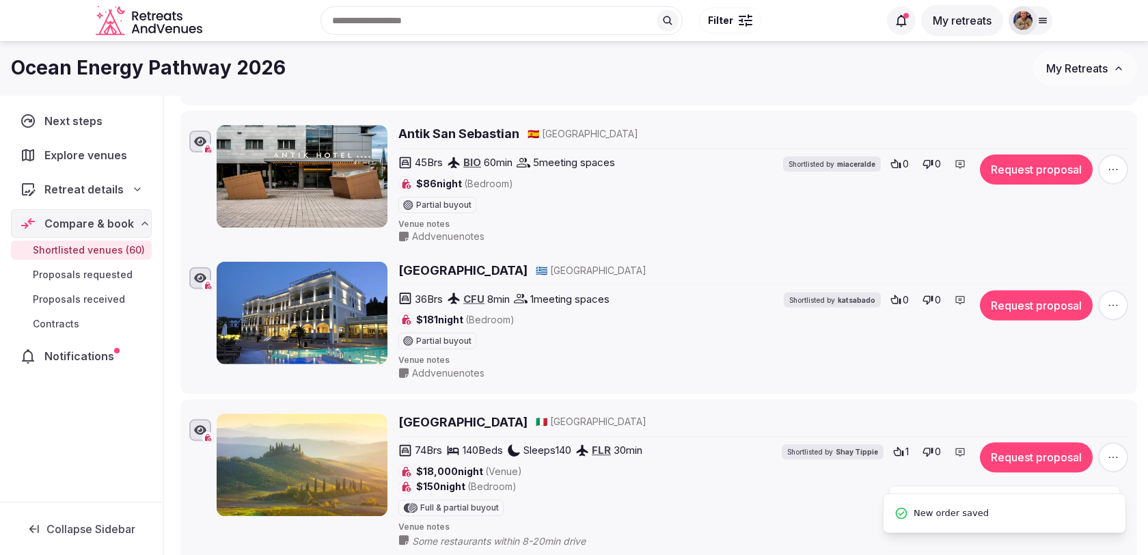
drag, startPoint x: 174, startPoint y: 431, endPoint x: 188, endPoint y: 249, distance: 183.0
click at [189, 249] on li "Corfu Mare Boutique Hotel 🇬🇷 Greece 36 Brs CFU 8 min 1 meeting spaces $181 nigh…" at bounding box center [658, 320] width 957 height 147
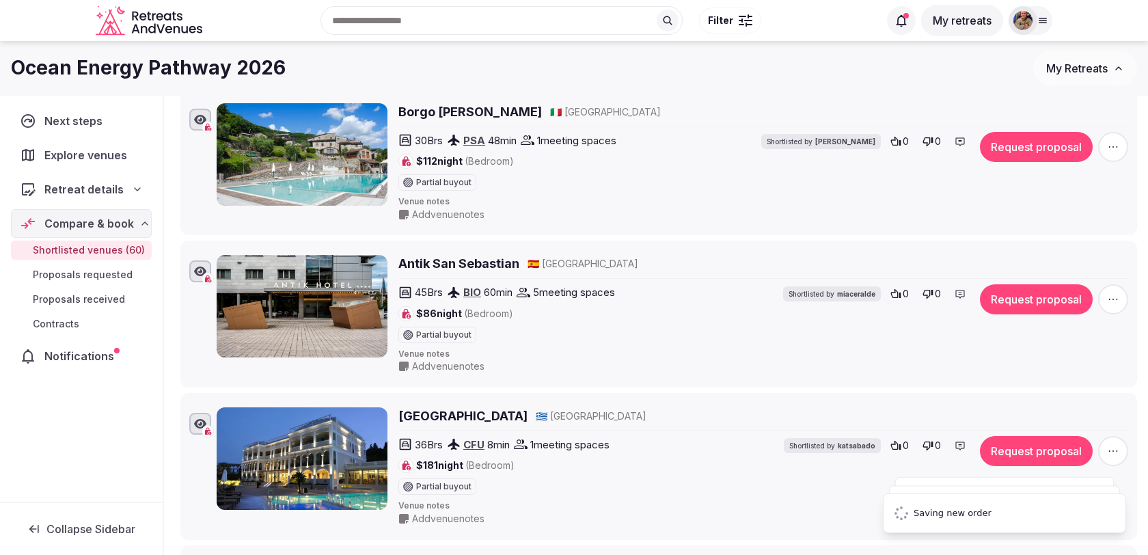
scroll to position [1258, 0]
